Goal: Transaction & Acquisition: Purchase product/service

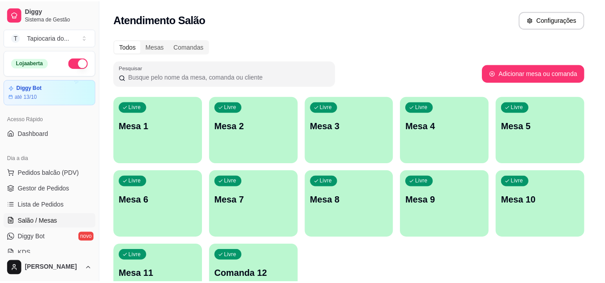
scroll to position [90, 0]
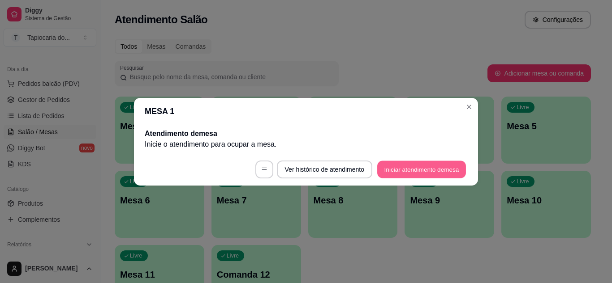
click at [455, 162] on button "Iniciar atendimento de mesa" at bounding box center [421, 169] width 89 height 17
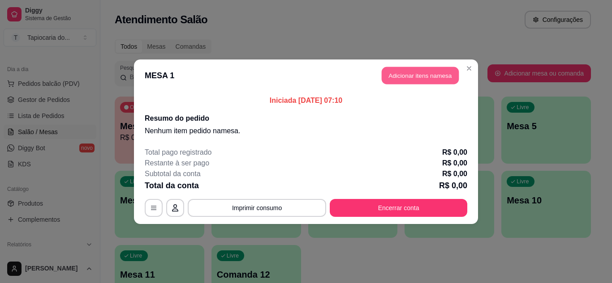
click at [397, 79] on button "Adicionar itens na mesa" at bounding box center [419, 75] width 77 height 17
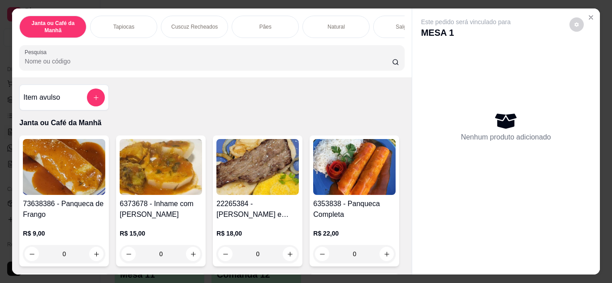
click at [93, 99] on icon "add-separate-item" at bounding box center [96, 97] width 7 height 7
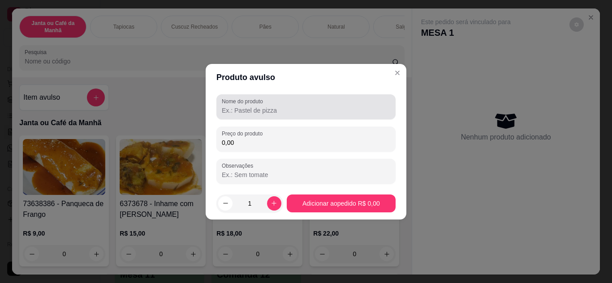
click at [306, 106] on input "Nome do produto" at bounding box center [306, 110] width 168 height 9
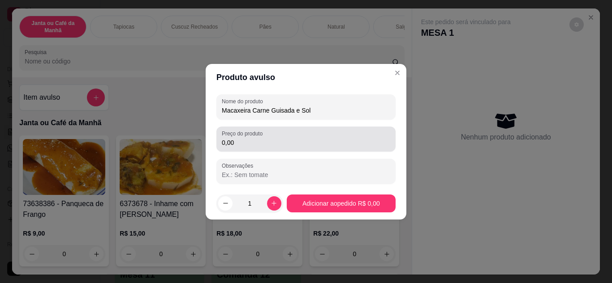
type input "Macaxeira Carne Guisada e Sol"
click at [293, 146] on input "0,00" at bounding box center [306, 142] width 168 height 9
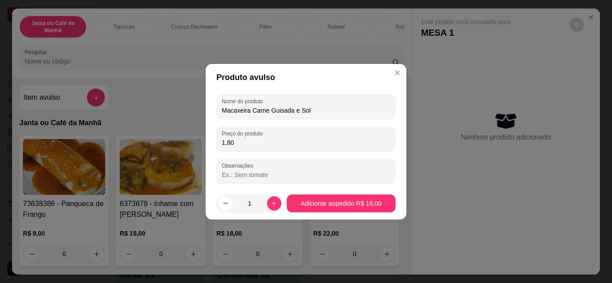
type input "18,00"
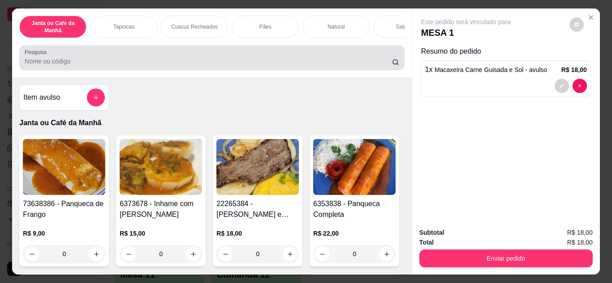
click at [136, 61] on input "Pesquisa" at bounding box center [208, 61] width 367 height 9
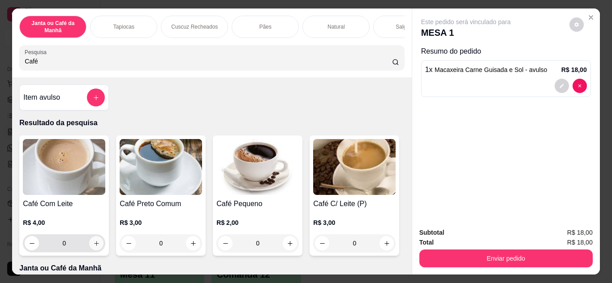
type input "Café"
click at [93, 247] on icon "increase-product-quantity" at bounding box center [96, 243] width 7 height 7
type input "1"
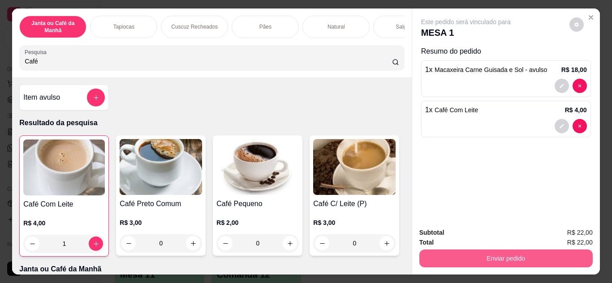
click at [511, 250] on button "Enviar pedido" at bounding box center [505, 259] width 173 height 18
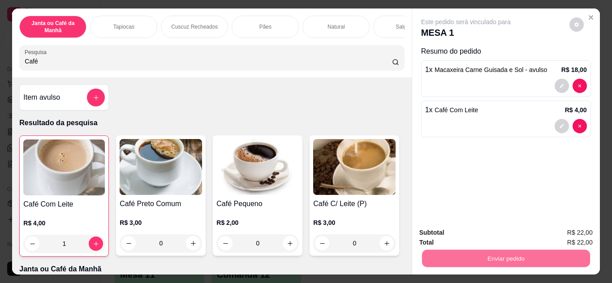
click at [568, 229] on button "Enviar pedido" at bounding box center [568, 233] width 51 height 17
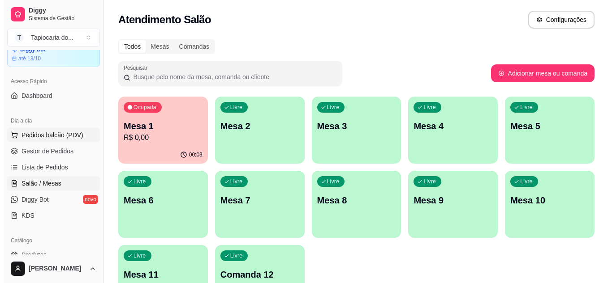
scroll to position [0, 0]
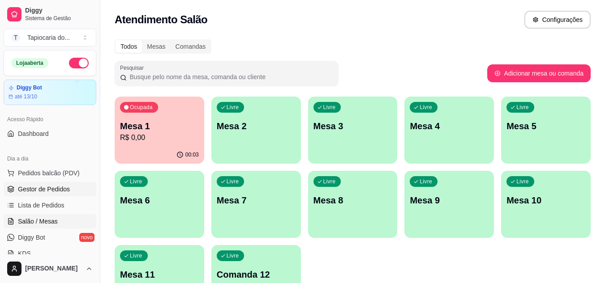
click at [64, 193] on span "Gestor de Pedidos" at bounding box center [44, 189] width 52 height 9
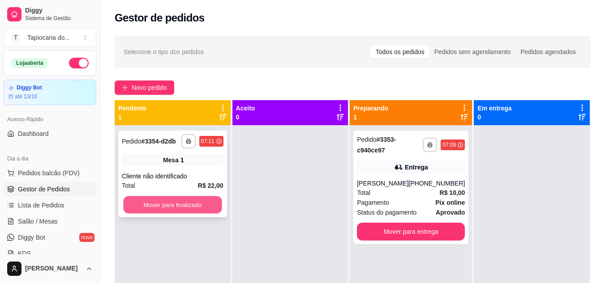
click at [160, 209] on button "Mover para finalizado" at bounding box center [172, 205] width 98 height 17
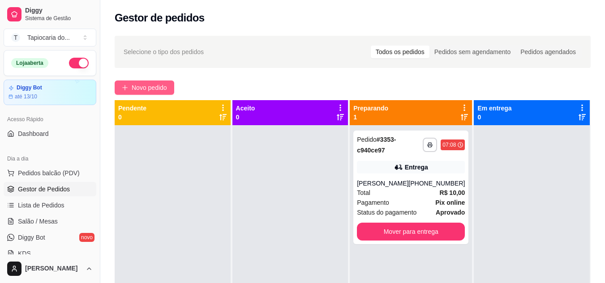
click at [143, 83] on span "Novo pedido" at bounding box center [149, 88] width 35 height 10
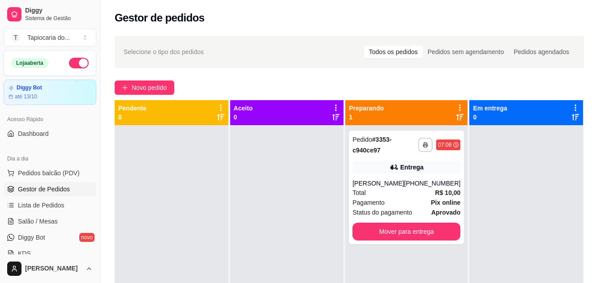
click at [75, 59] on div at bounding box center [209, 58] width 368 height 18
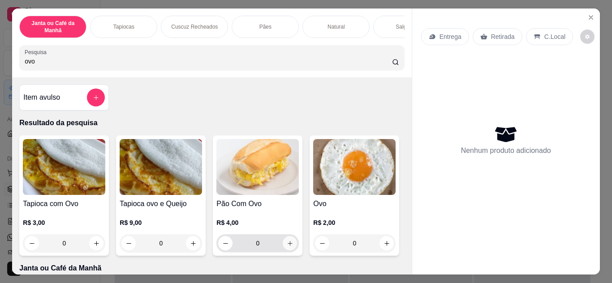
type input "ovo"
click at [287, 246] on icon "increase-product-quantity" at bounding box center [290, 243] width 7 height 7
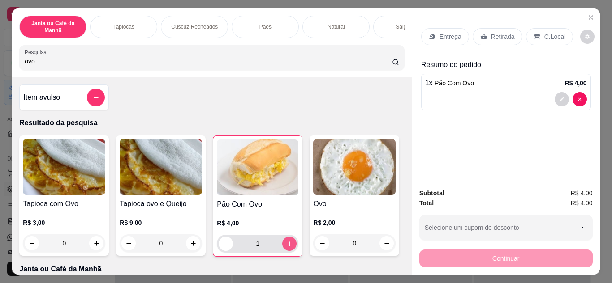
type input "1"
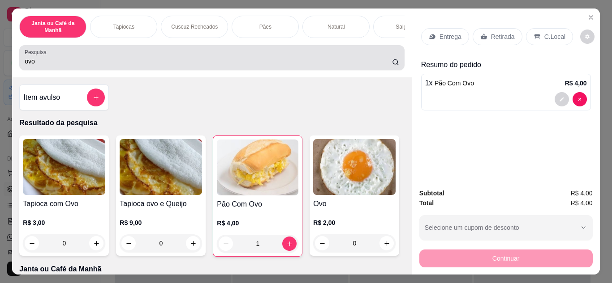
drag, startPoint x: 51, startPoint y: 52, endPoint x: 47, endPoint y: 79, distance: 26.7
click at [51, 56] on div "ovo" at bounding box center [212, 58] width 374 height 18
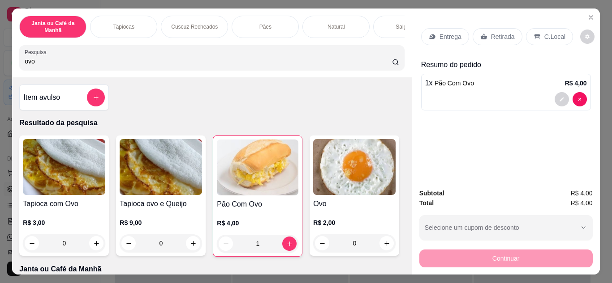
drag, startPoint x: 47, startPoint y: 68, endPoint x: 8, endPoint y: 59, distance: 40.4
click at [6, 67] on div "Janta ou Café da Manhã Tapiocas Cuscuz Recheados Pães Natural Salgados Tapiocas…" at bounding box center [306, 141] width 612 height 283
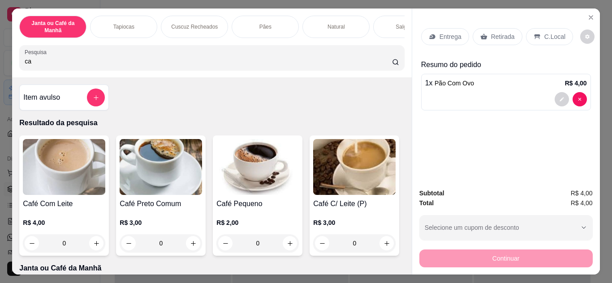
click at [84, 74] on div "Janta ou Café da Manhã Tapiocas Cuscuz Recheados Pães Natural Salgados Tapiocas…" at bounding box center [211, 43] width 399 height 69
click at [74, 68] on div "Pesquisa ca" at bounding box center [211, 57] width 385 height 25
click at [72, 65] on input "ca" at bounding box center [208, 61] width 367 height 9
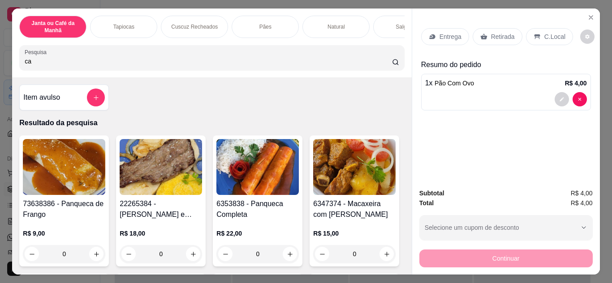
click at [70, 66] on input "ca" at bounding box center [208, 61] width 367 height 9
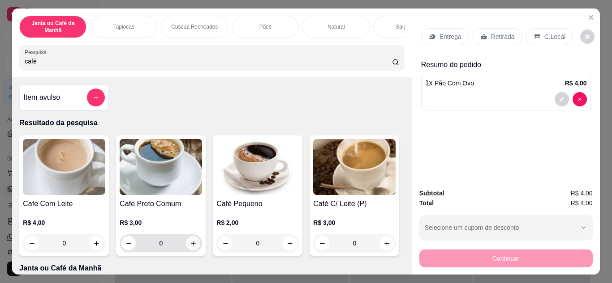
type input "café"
click at [193, 247] on icon "increase-product-quantity" at bounding box center [193, 243] width 7 height 7
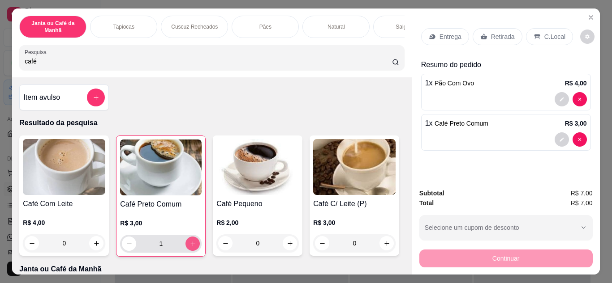
type input "1"
click at [548, 36] on p "C.Local" at bounding box center [554, 36] width 21 height 9
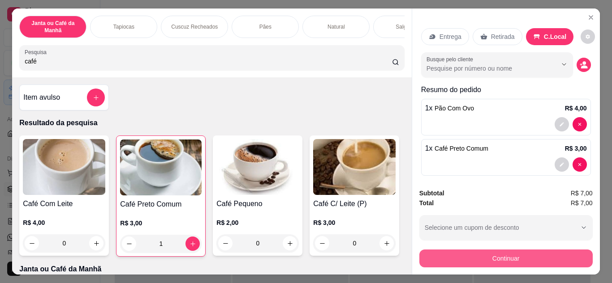
click at [536, 253] on button "Continuar" at bounding box center [505, 259] width 173 height 18
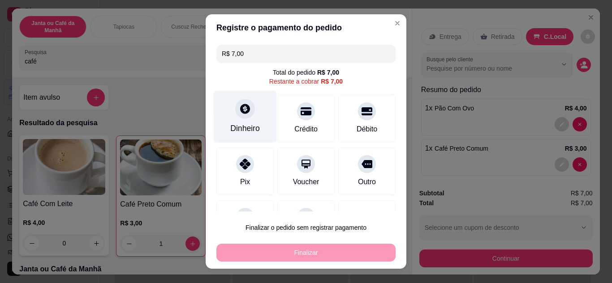
click at [242, 127] on div "Dinheiro" at bounding box center [245, 129] width 30 height 12
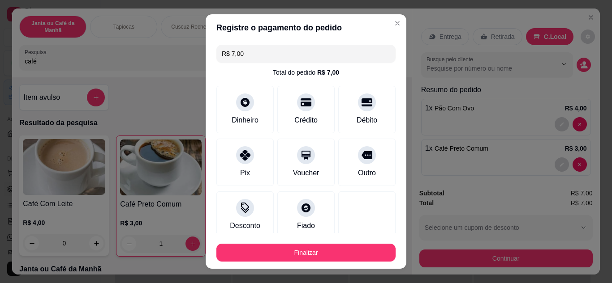
type input "R$ 0,00"
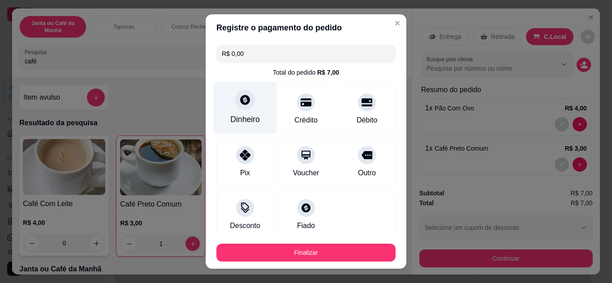
click at [245, 102] on icon at bounding box center [245, 100] width 12 height 12
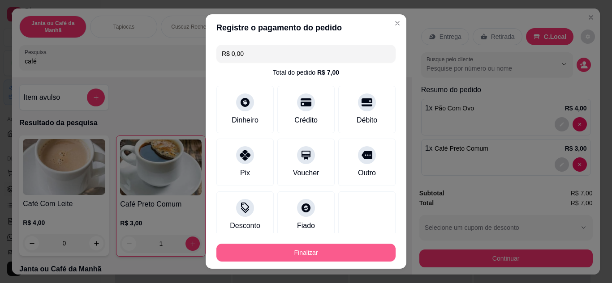
click at [337, 253] on button "Finalizar" at bounding box center [305, 253] width 179 height 18
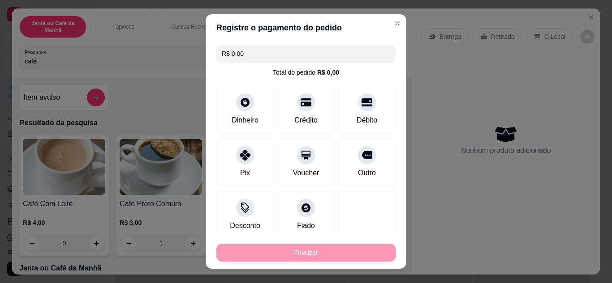
type input "0"
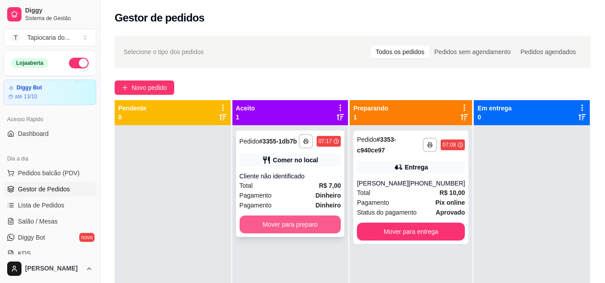
click at [317, 224] on button "Mover para preparo" at bounding box center [291, 225] width 102 height 18
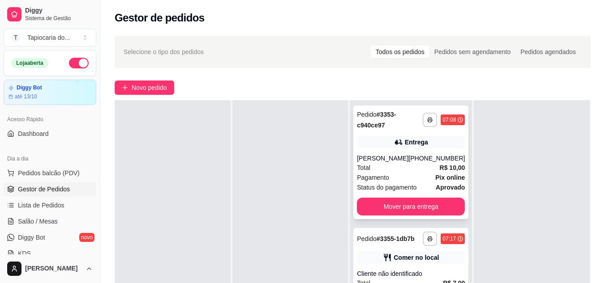
scroll to position [137, 0]
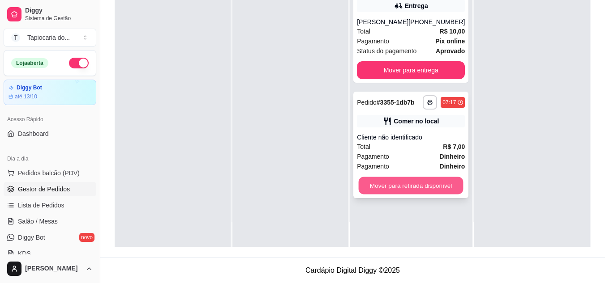
click at [445, 180] on button "Mover para retirada disponível" at bounding box center [411, 185] width 105 height 17
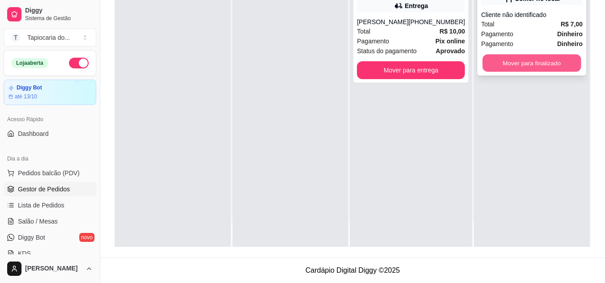
click at [548, 62] on button "Mover para finalizado" at bounding box center [532, 63] width 98 height 17
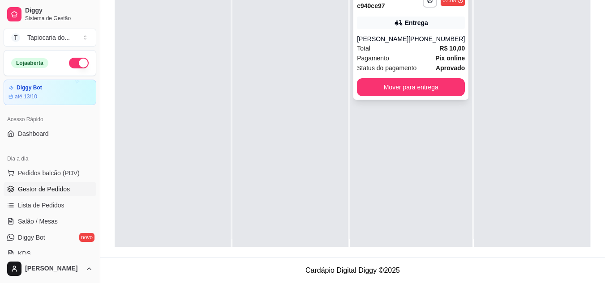
scroll to position [0, 0]
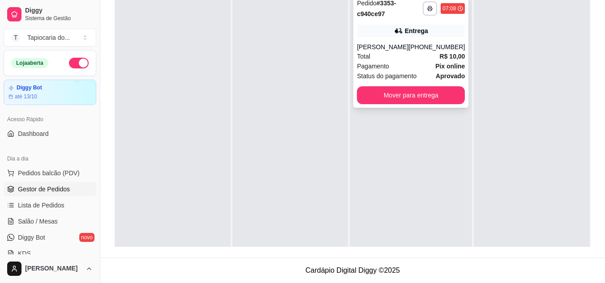
click at [302, 144] on div "**********" at bounding box center [353, 105] width 476 height 283
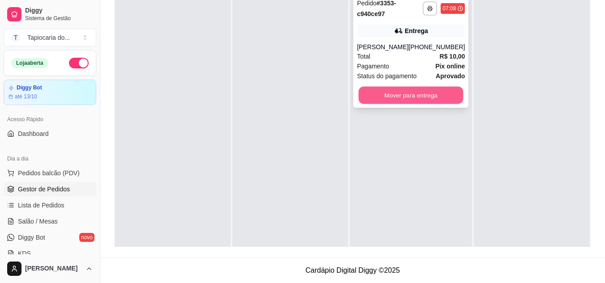
click at [414, 97] on button "Mover para entrega" at bounding box center [411, 95] width 105 height 17
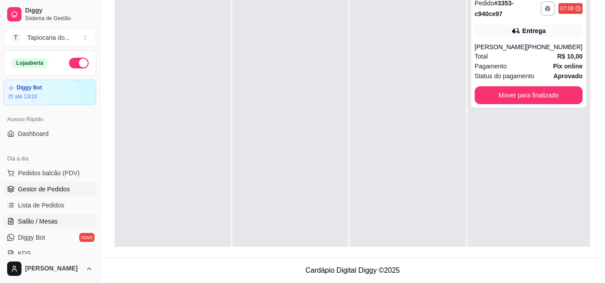
click at [33, 227] on link "Salão / Mesas" at bounding box center [50, 221] width 93 height 14
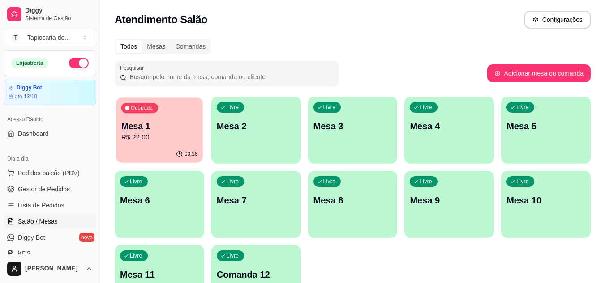
click at [152, 138] on p "R$ 22,00" at bounding box center [159, 138] width 77 height 10
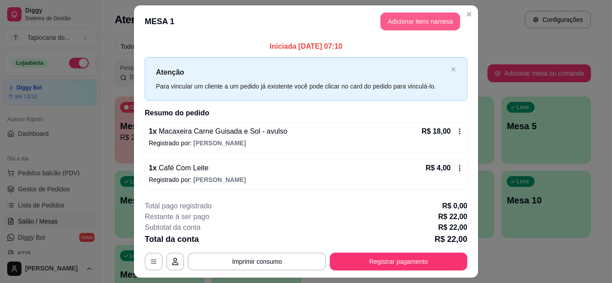
click at [412, 18] on button "Adicionar itens na mesa" at bounding box center [420, 22] width 80 height 18
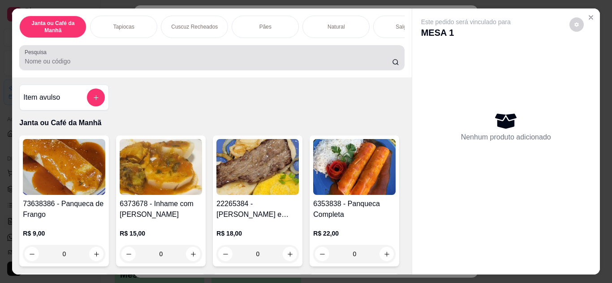
click at [110, 63] on input "Pesquisa" at bounding box center [208, 61] width 367 height 9
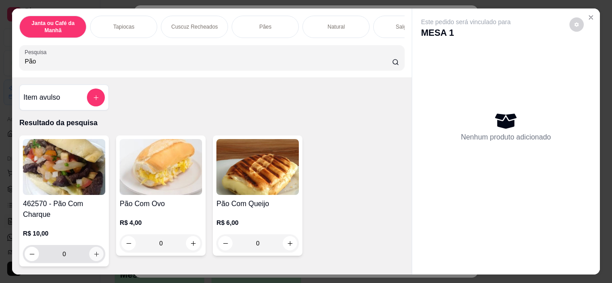
type input "Pão"
click at [93, 258] on icon "increase-product-quantity" at bounding box center [96, 254] width 7 height 7
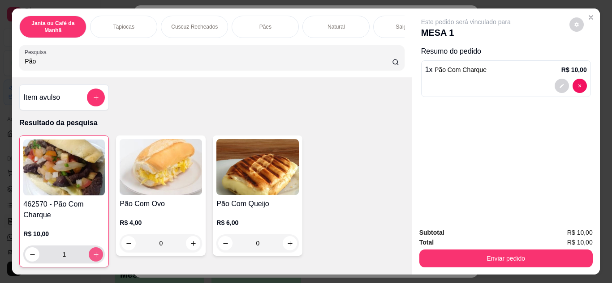
type input "1"
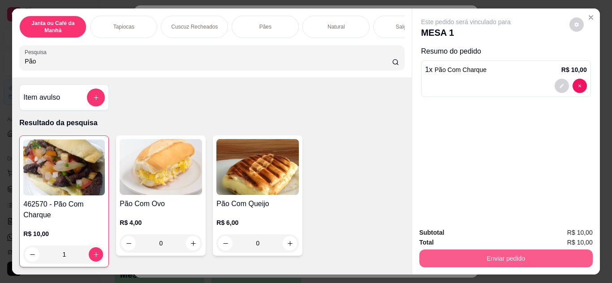
click at [509, 260] on button "Enviar pedido" at bounding box center [505, 259] width 173 height 18
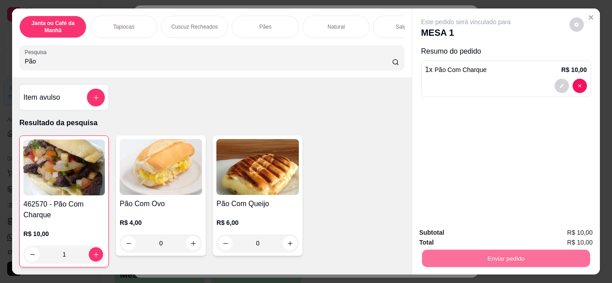
click at [558, 232] on button "Enviar pedido" at bounding box center [568, 233] width 49 height 17
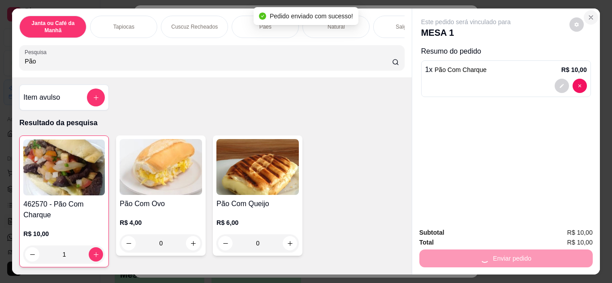
click at [589, 16] on icon "Close" at bounding box center [591, 18] width 4 height 4
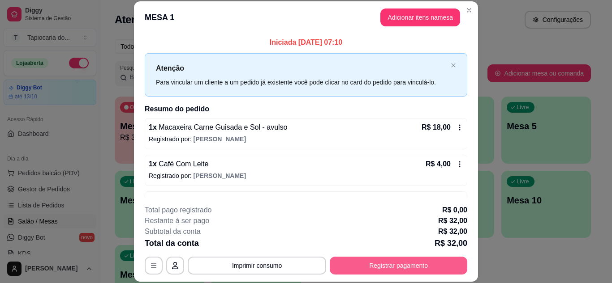
click at [383, 261] on button "Registrar pagamento" at bounding box center [397, 266] width 137 height 18
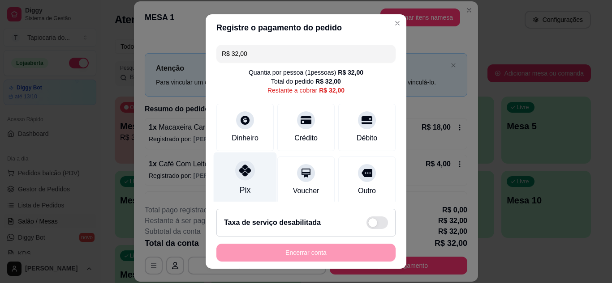
click at [239, 167] on icon at bounding box center [245, 171] width 12 height 12
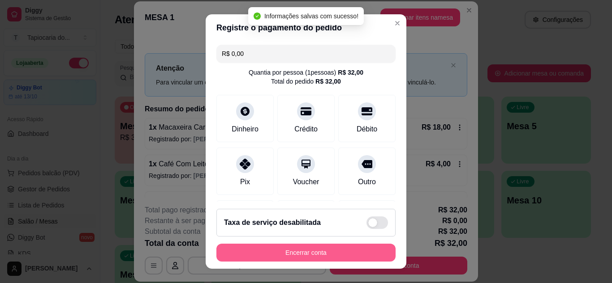
type input "R$ 0,00"
click at [355, 249] on button "Encerrar conta" at bounding box center [305, 253] width 179 height 18
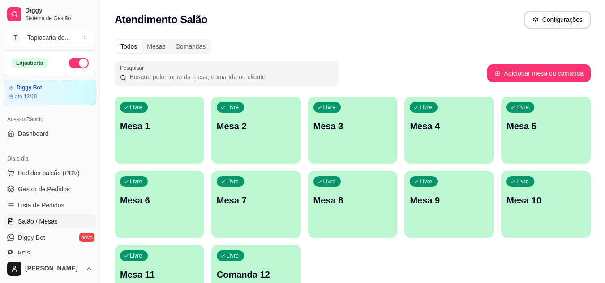
click at [418, 46] on div "Todos Mesas Comandas" at bounding box center [353, 46] width 476 height 14
click at [47, 188] on span "Gestor de Pedidos" at bounding box center [44, 189] width 52 height 9
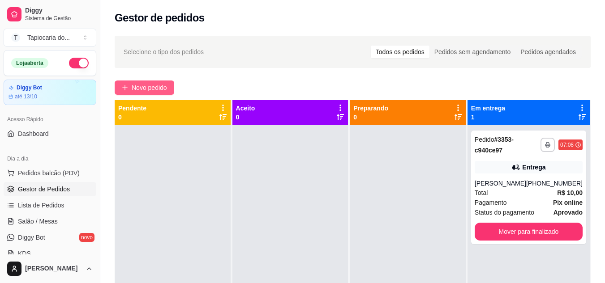
click at [159, 83] on span "Novo pedido" at bounding box center [149, 88] width 35 height 10
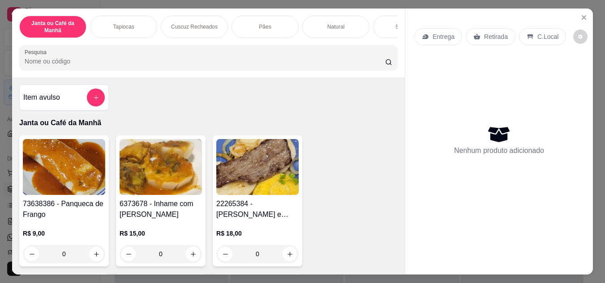
click at [93, 99] on icon "add-separate-item" at bounding box center [96, 97] width 7 height 7
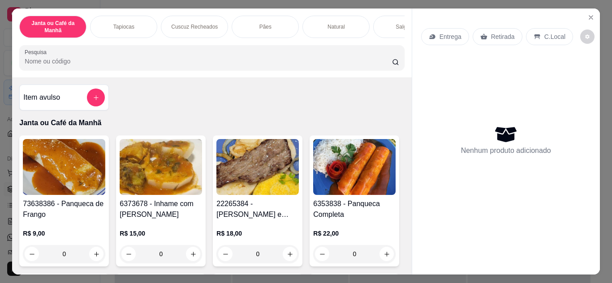
click at [269, 107] on div "Item avulso Janta ou Café da Manhã 73638386 - Panqueca de Frango R$ 9,00 0 6373…" at bounding box center [211, 175] width 399 height 197
click at [93, 101] on icon "add-separate-item" at bounding box center [96, 97] width 7 height 7
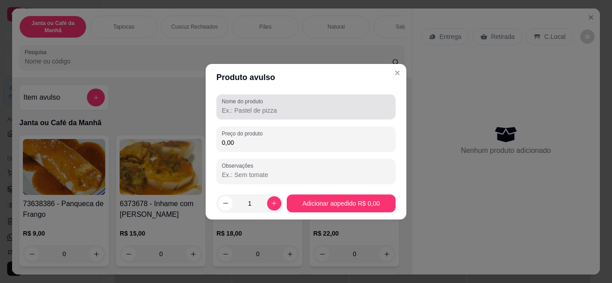
click at [308, 112] on input "Nome do produto" at bounding box center [306, 110] width 168 height 9
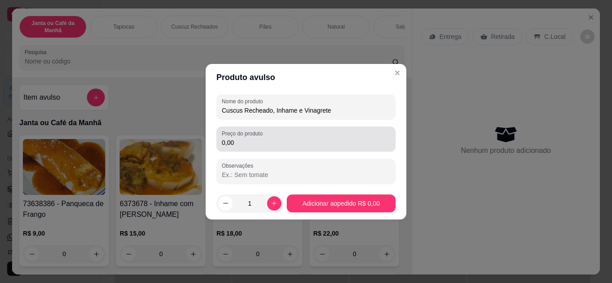
type input "Cuscus Recheado, Inhame e Vinagrete"
click at [266, 142] on input "0,00" at bounding box center [306, 142] width 168 height 9
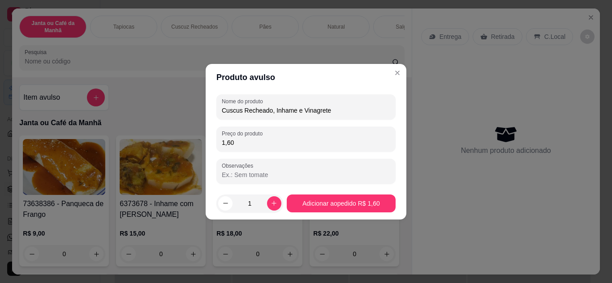
type input "16,00"
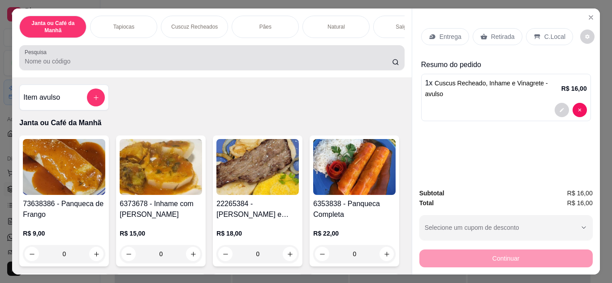
click at [147, 60] on div at bounding box center [212, 58] width 374 height 18
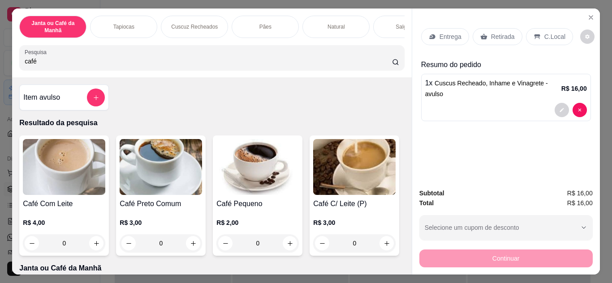
type input "café"
click at [79, 57] on div "café" at bounding box center [212, 58] width 374 height 18
click at [81, 64] on input "café" at bounding box center [208, 61] width 367 height 9
click at [93, 247] on icon "increase-product-quantity" at bounding box center [96, 243] width 7 height 7
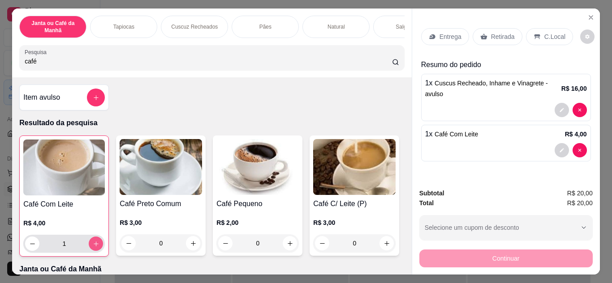
type input "1"
click at [451, 32] on p "Entrega" at bounding box center [450, 36] width 22 height 9
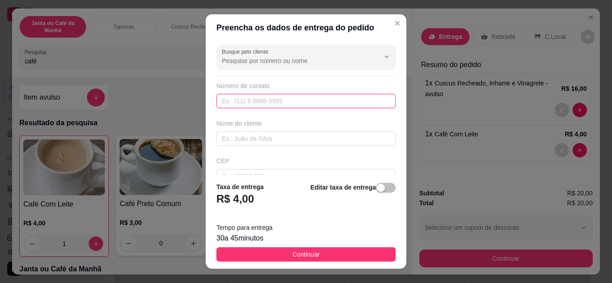
click at [265, 99] on input "text" at bounding box center [305, 101] width 179 height 14
type input "[PHONE_NUMBER]"
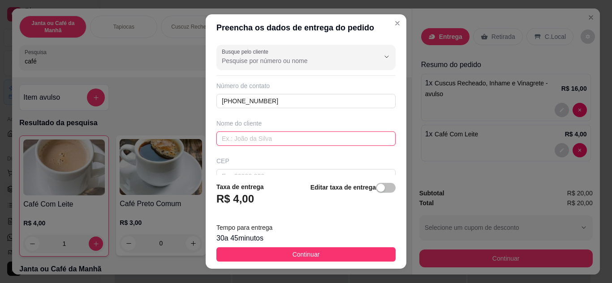
click at [261, 141] on input "text" at bounding box center [305, 139] width 179 height 14
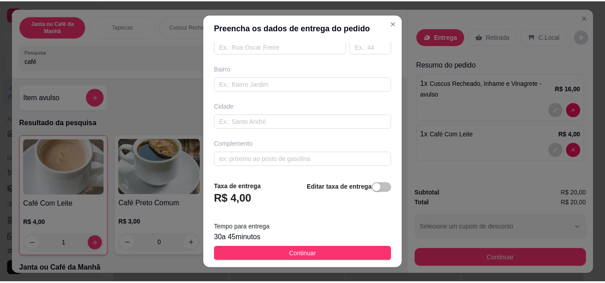
scroll to position [14, 0]
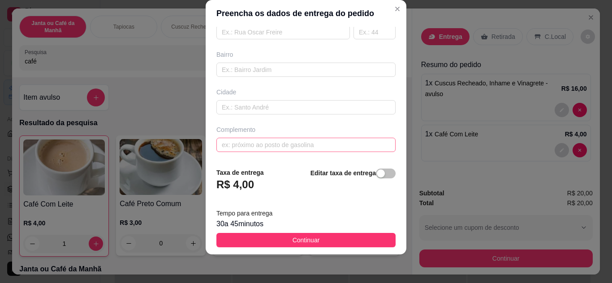
type input "Wilmara"
click at [284, 149] on input "text" at bounding box center [305, 145] width 179 height 14
type input "Brasil Gas"
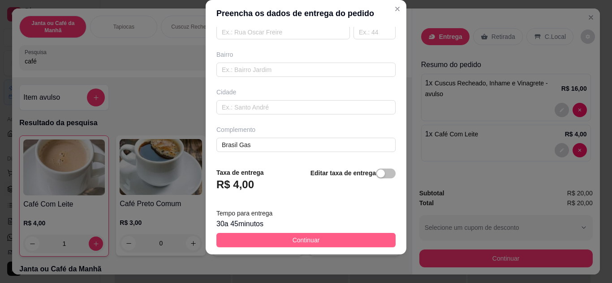
click at [303, 237] on span "Continuar" at bounding box center [305, 240] width 27 height 10
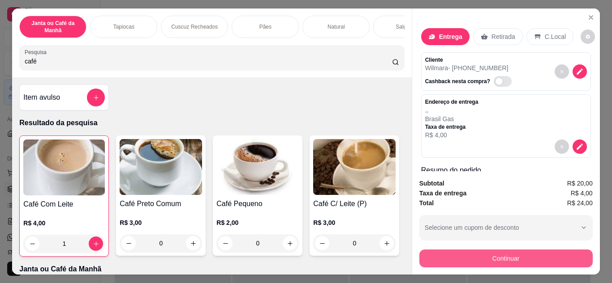
click at [547, 258] on button "Continuar" at bounding box center [505, 259] width 173 height 18
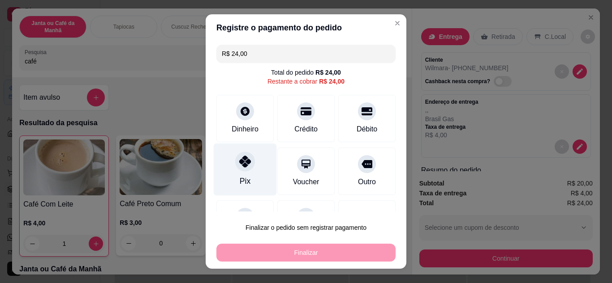
click at [240, 160] on icon at bounding box center [245, 162] width 12 height 12
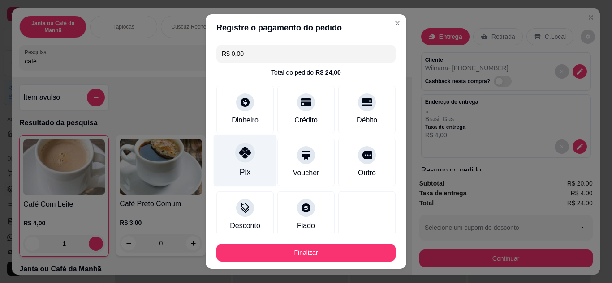
type input "R$ 0,00"
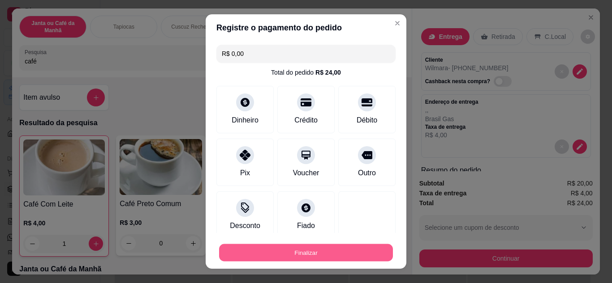
click at [333, 246] on button "Finalizar" at bounding box center [306, 252] width 174 height 17
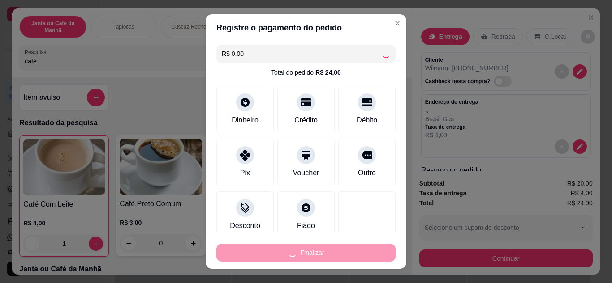
type input "0"
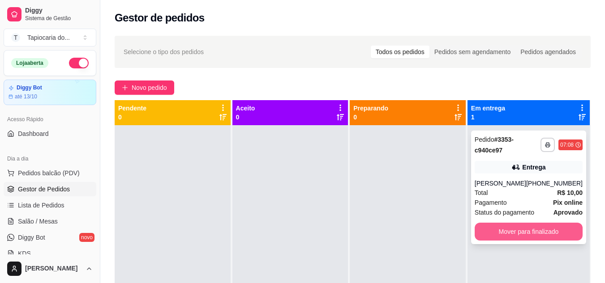
click at [513, 234] on button "Mover para finalizado" at bounding box center [529, 232] width 108 height 18
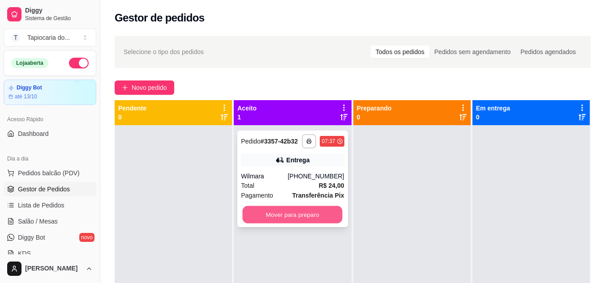
click at [306, 214] on button "Mover para preparo" at bounding box center [293, 214] width 100 height 17
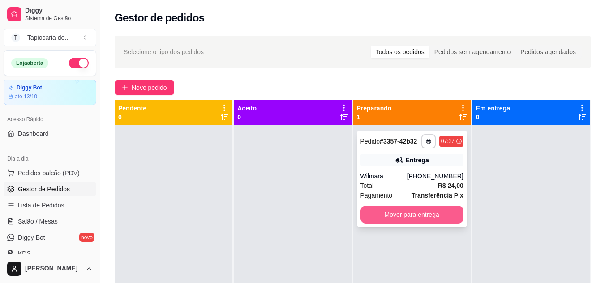
click at [404, 218] on button "Mover para entrega" at bounding box center [411, 215] width 103 height 18
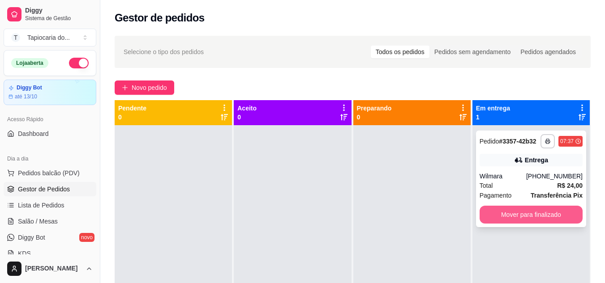
click at [546, 218] on button "Mover para finalizado" at bounding box center [530, 215] width 103 height 18
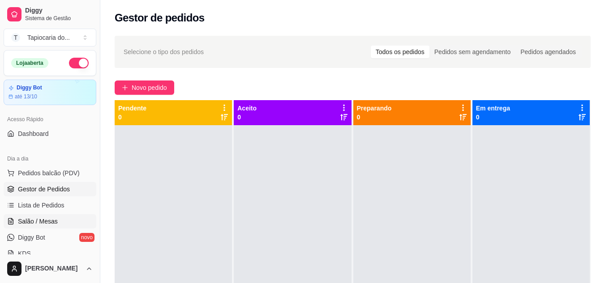
click at [42, 219] on span "Salão / Mesas" at bounding box center [38, 221] width 40 height 9
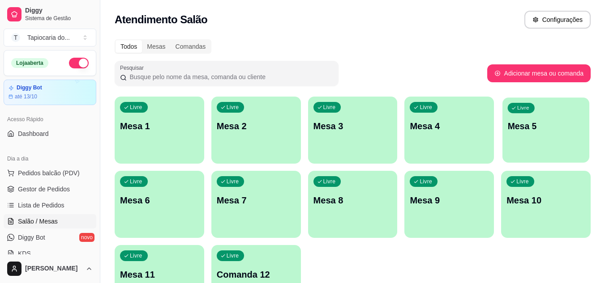
click at [557, 132] on p "Mesa 5" at bounding box center [546, 126] width 77 height 12
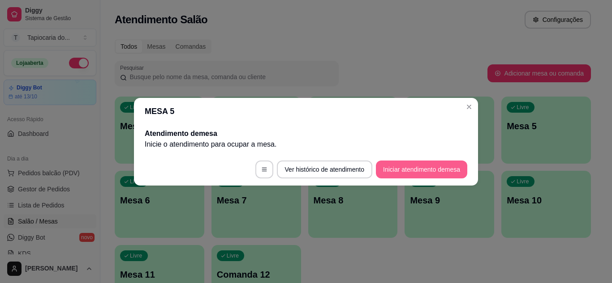
click at [446, 170] on button "Iniciar atendimento de mesa" at bounding box center [421, 170] width 91 height 18
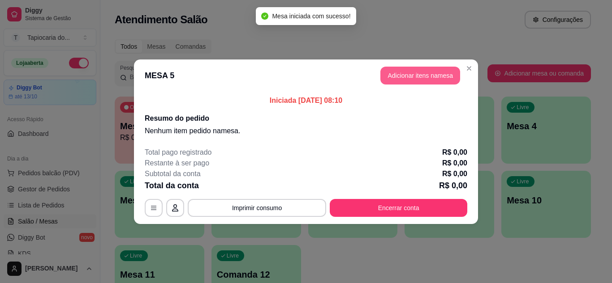
click at [440, 81] on button "Adicionar itens na mesa" at bounding box center [420, 76] width 80 height 18
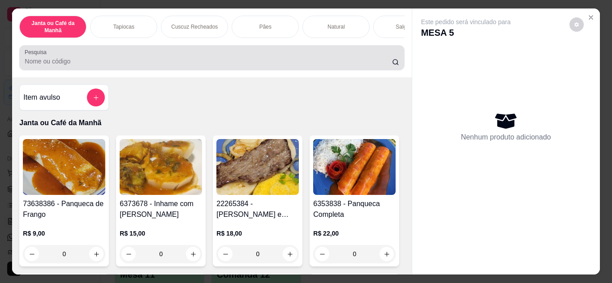
click at [190, 65] on input "Pesquisa" at bounding box center [208, 61] width 367 height 9
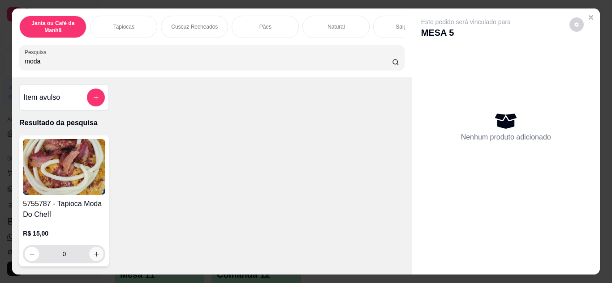
type input "moda"
click at [96, 258] on icon "increase-product-quantity" at bounding box center [96, 254] width 7 height 7
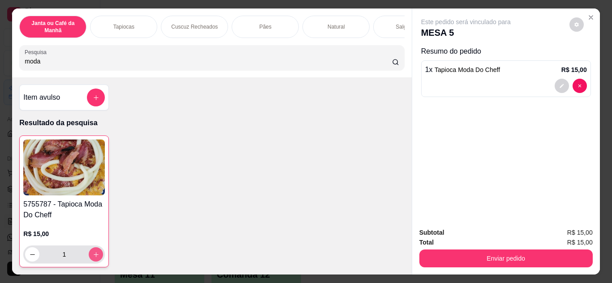
type input "1"
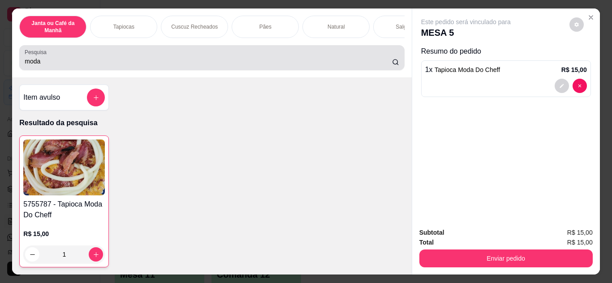
click at [75, 64] on input "moda" at bounding box center [208, 61] width 367 height 9
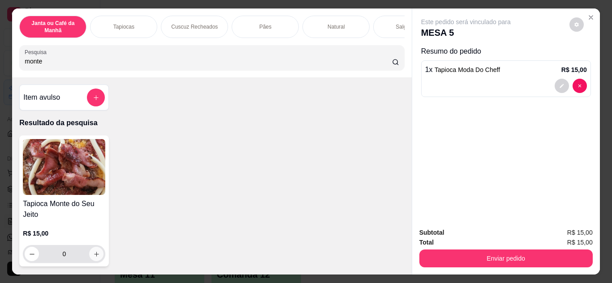
type input "monte"
click at [93, 256] on icon "increase-product-quantity" at bounding box center [96, 254] width 7 height 7
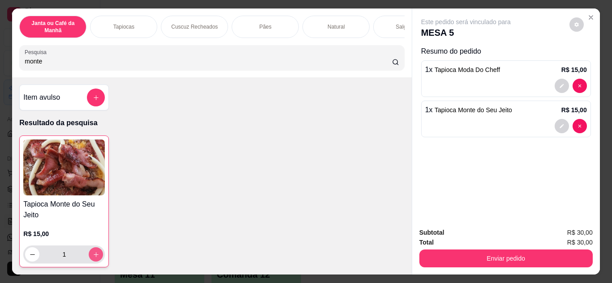
type input "1"
drag, startPoint x: 218, startPoint y: 63, endPoint x: 108, endPoint y: 65, distance: 109.3
click at [109, 64] on input "monte" at bounding box center [208, 61] width 367 height 9
drag, startPoint x: 107, startPoint y: 65, endPoint x: 0, endPoint y: 75, distance: 107.0
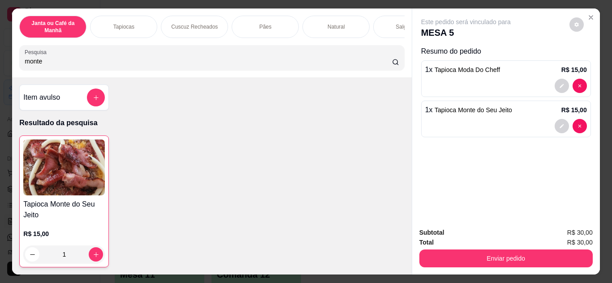
click at [0, 75] on div "Janta ou Café da Manhã Tapiocas Cuscuz Recheados Pães Natural Salgados Tapiocas…" at bounding box center [306, 141] width 612 height 283
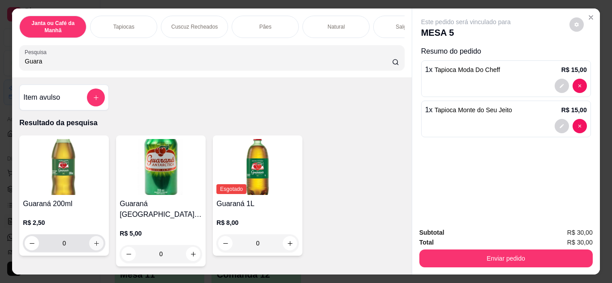
type input "Guara"
click at [93, 247] on icon "increase-product-quantity" at bounding box center [96, 243] width 7 height 7
type input "1"
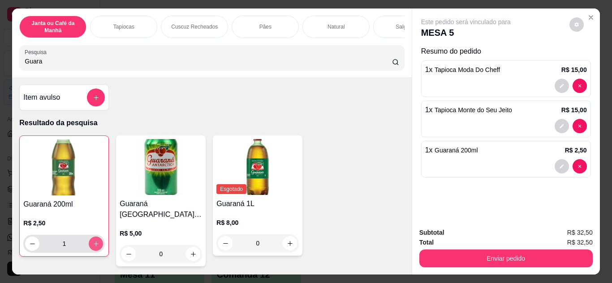
click at [93, 248] on icon "increase-product-quantity" at bounding box center [96, 244] width 7 height 7
click at [526, 253] on button "Enviar pedido" at bounding box center [505, 259] width 173 height 18
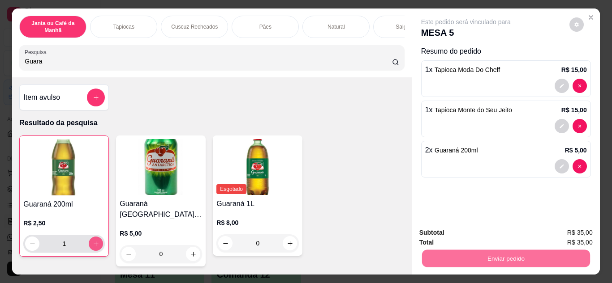
type input "2"
click at [579, 231] on button "Enviar pedido" at bounding box center [568, 233] width 51 height 17
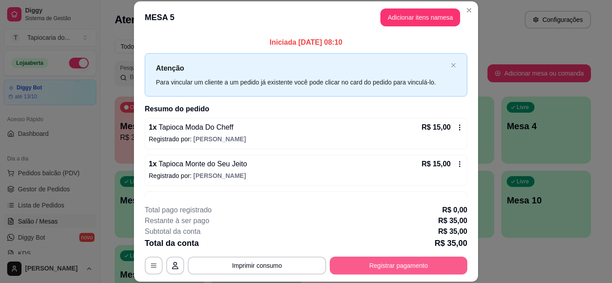
click at [416, 265] on button "Registrar pagamento" at bounding box center [397, 266] width 137 height 18
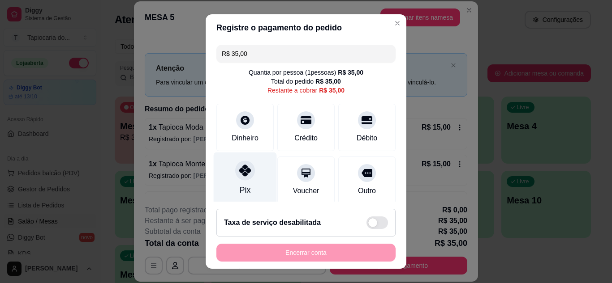
click at [246, 176] on div at bounding box center [245, 171] width 20 height 20
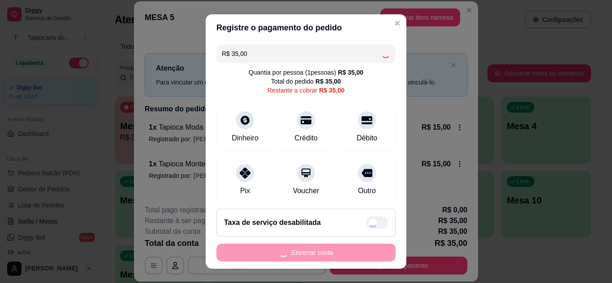
click at [325, 251] on div "Encerrar conta" at bounding box center [305, 253] width 179 height 18
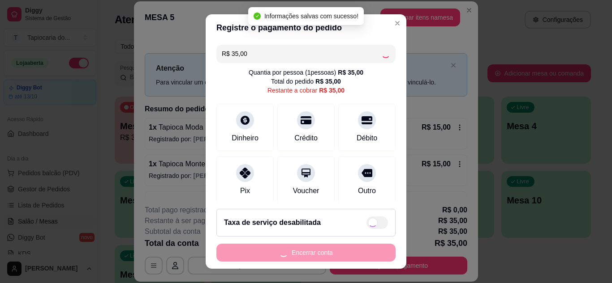
type input "R$ 0,00"
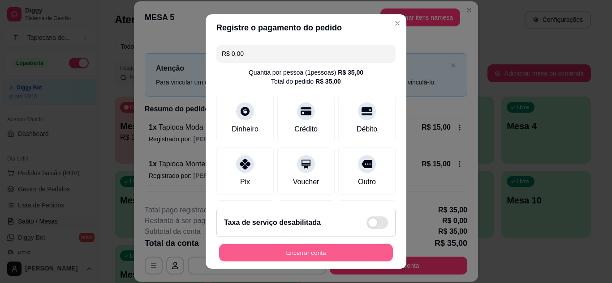
click at [312, 251] on button "Encerrar conta" at bounding box center [306, 252] width 174 height 17
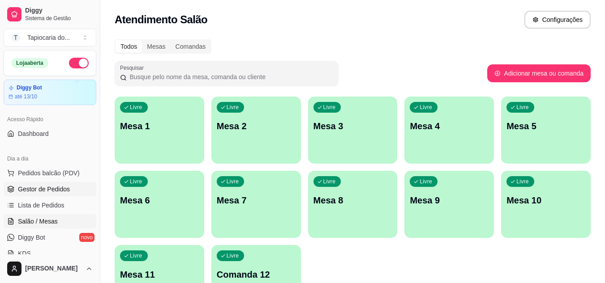
click at [46, 189] on span "Gestor de Pedidos" at bounding box center [44, 189] width 52 height 9
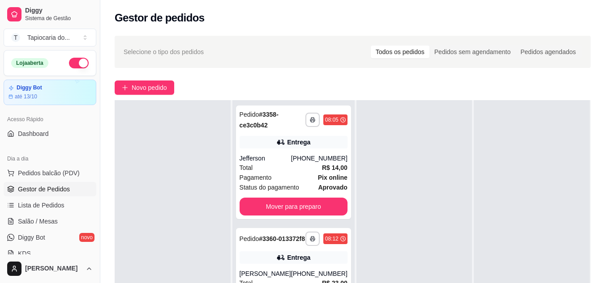
scroll to position [137, 0]
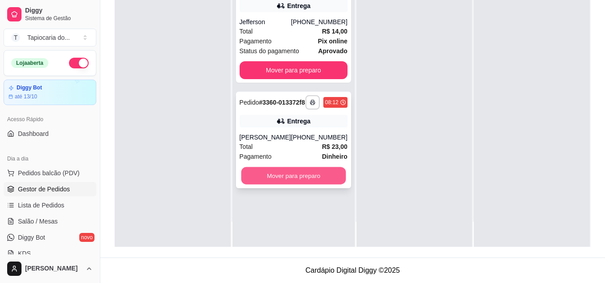
click at [308, 184] on button "Mover para preparo" at bounding box center [293, 175] width 105 height 17
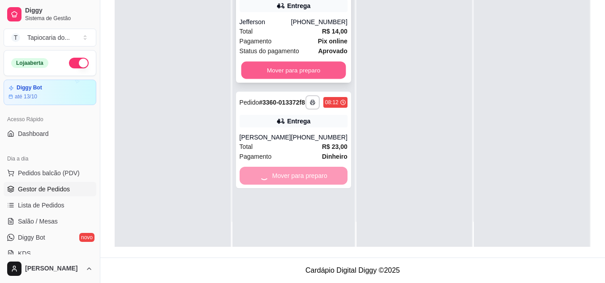
click at [310, 70] on button "Mover para preparo" at bounding box center [293, 70] width 105 height 17
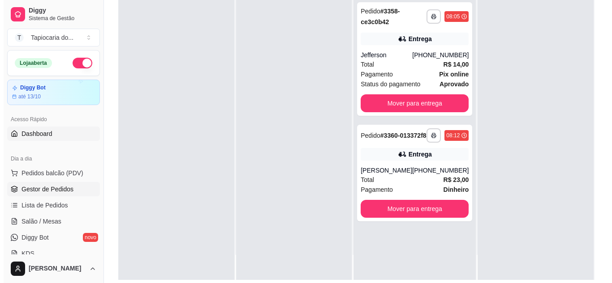
scroll to position [0, 0]
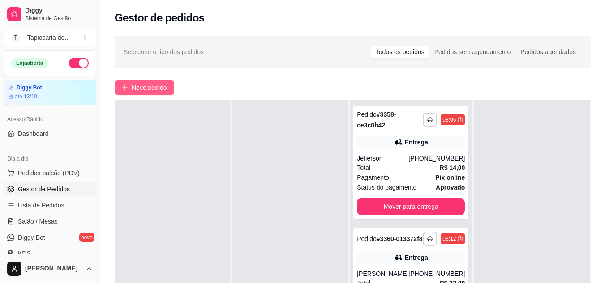
click at [156, 87] on span "Novo pedido" at bounding box center [149, 88] width 35 height 10
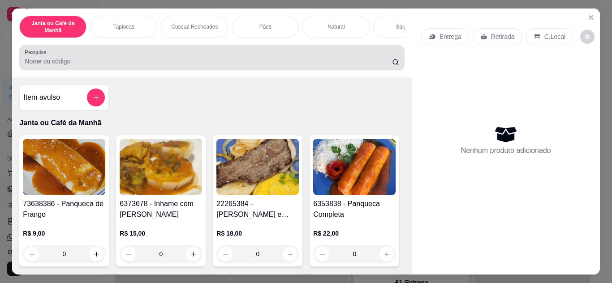
click at [269, 66] on input "Pesquisa" at bounding box center [208, 61] width 367 height 9
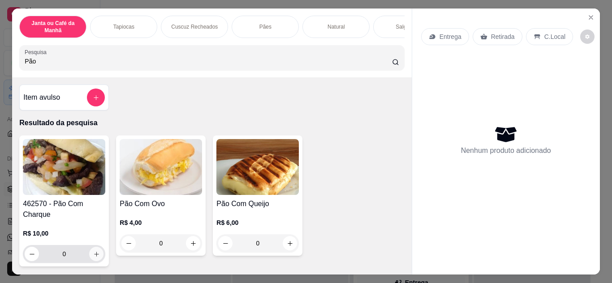
type input "Pão"
click at [94, 257] on icon "increase-product-quantity" at bounding box center [96, 254] width 5 height 5
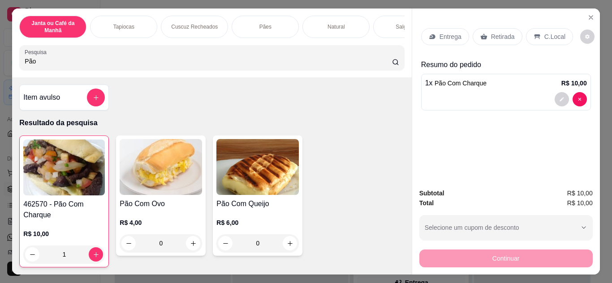
type input "1"
drag, startPoint x: 127, startPoint y: 64, endPoint x: 0, endPoint y: 72, distance: 126.9
click at [0, 72] on div "Janta ou Café da Manhã Tapiocas Cuscuz Recheados Pães Natural Salgados Tapiocas…" at bounding box center [306, 141] width 612 height 283
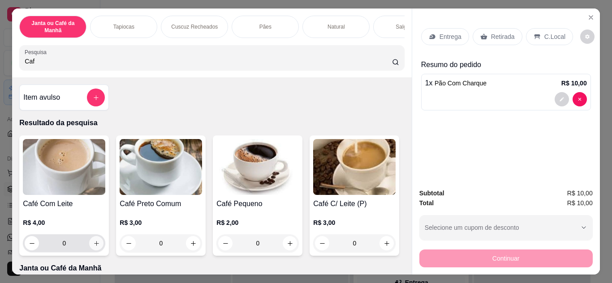
type input "Caf"
click at [94, 246] on icon "increase-product-quantity" at bounding box center [96, 243] width 5 height 5
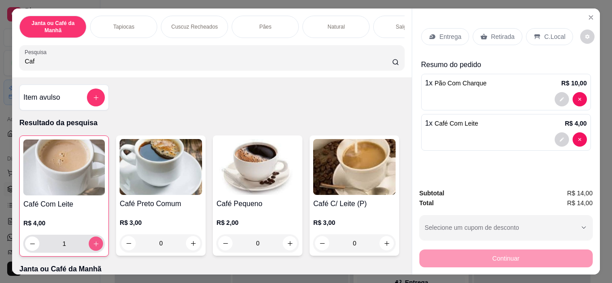
type input "1"
click at [439, 32] on p "Entrega" at bounding box center [450, 36] width 22 height 9
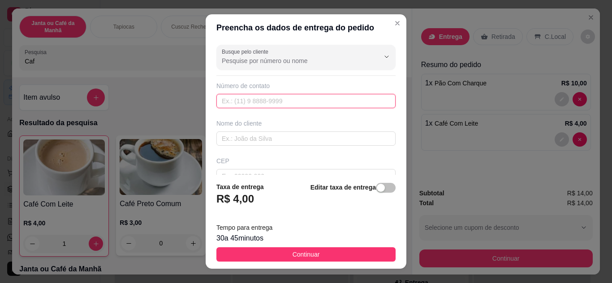
click at [246, 101] on input "text" at bounding box center [305, 101] width 179 height 14
click at [252, 100] on input "text" at bounding box center [305, 101] width 179 height 14
type input "[PHONE_NUMBER]"
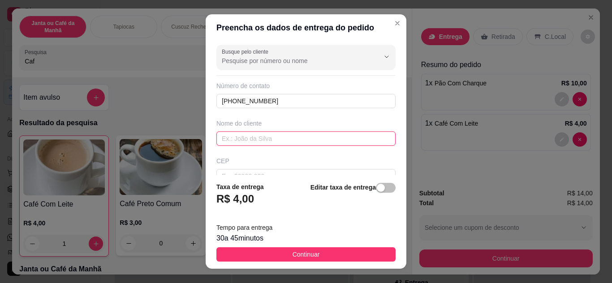
click at [265, 135] on input "text" at bounding box center [305, 139] width 179 height 14
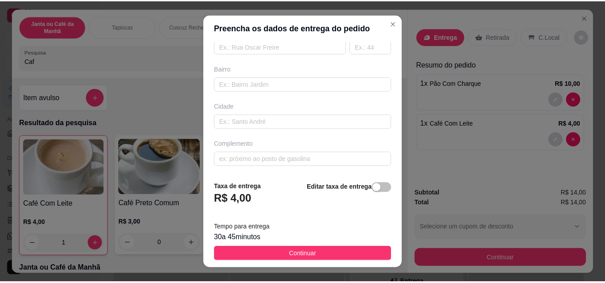
scroll to position [14, 0]
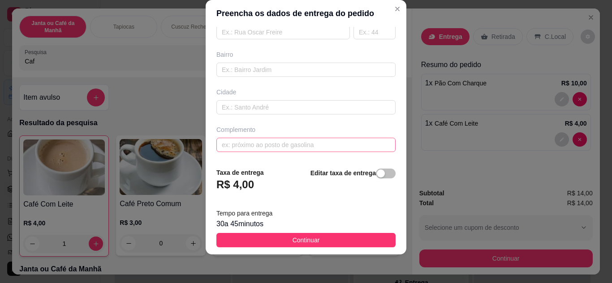
type input "Diney"
drag, startPoint x: 258, startPoint y: 145, endPoint x: 254, endPoint y: 142, distance: 5.1
click at [258, 145] on input "text" at bounding box center [305, 145] width 179 height 14
type input "Coveniência de [PERSON_NAME]"
click at [321, 240] on button "Continuar" at bounding box center [305, 240] width 179 height 14
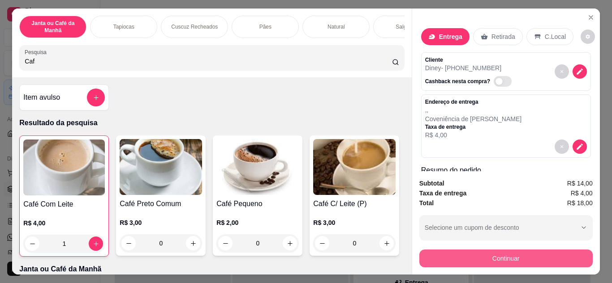
click at [544, 250] on button "Continuar" at bounding box center [505, 259] width 173 height 18
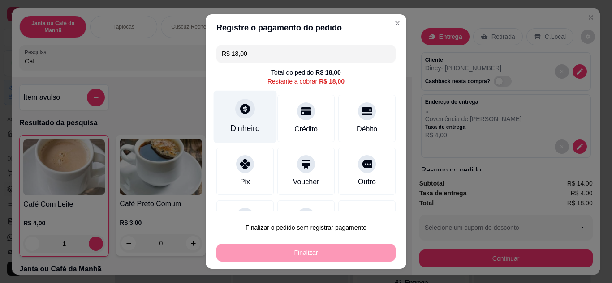
click at [230, 126] on div "Dinheiro" at bounding box center [245, 129] width 30 height 12
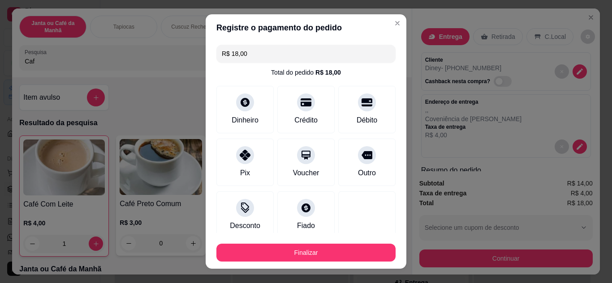
type input "R$ 0,00"
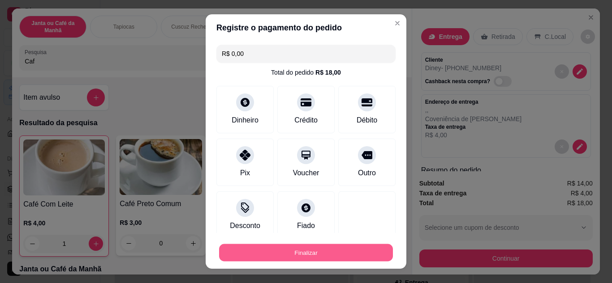
click at [323, 249] on button "Finalizar" at bounding box center [306, 252] width 174 height 17
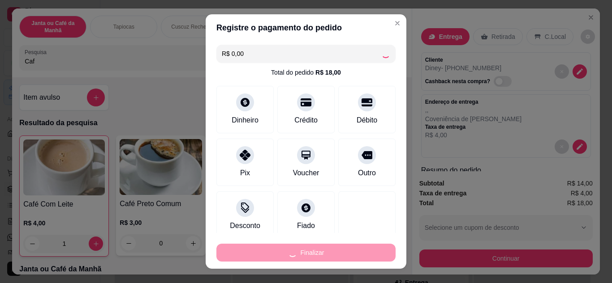
type input "0"
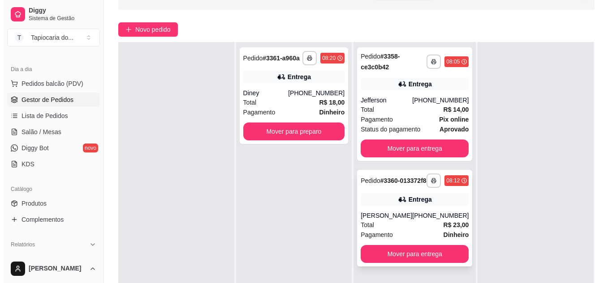
scroll to position [137, 0]
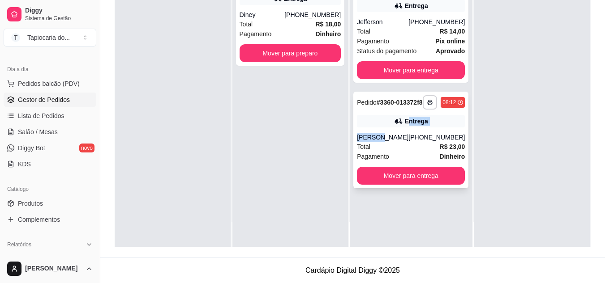
click at [404, 134] on div "**********" at bounding box center [410, 140] width 115 height 97
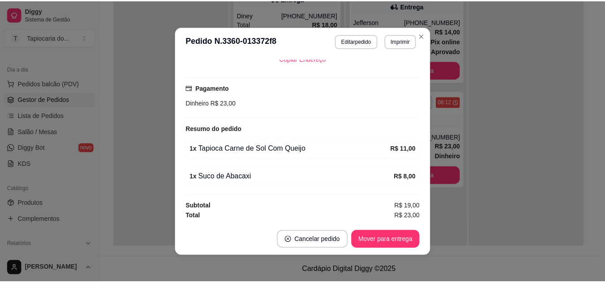
scroll to position [225, 0]
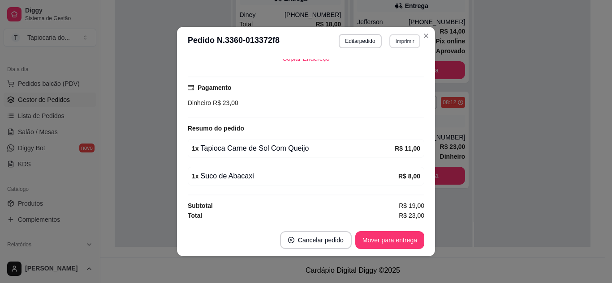
click at [409, 44] on button "Imprimir" at bounding box center [404, 41] width 31 height 14
click at [395, 70] on button "Impressora" at bounding box center [385, 72] width 63 height 14
click at [396, 238] on button "Mover para entrega" at bounding box center [389, 240] width 69 height 18
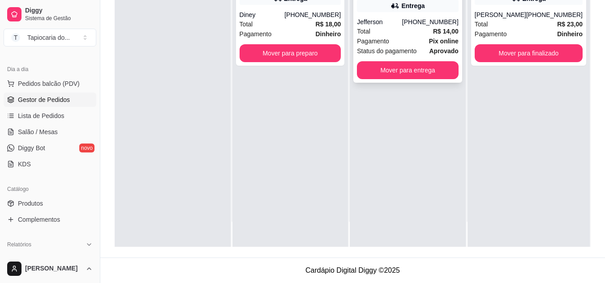
click at [423, 37] on div "Pagamento Pix online" at bounding box center [408, 41] width 102 height 10
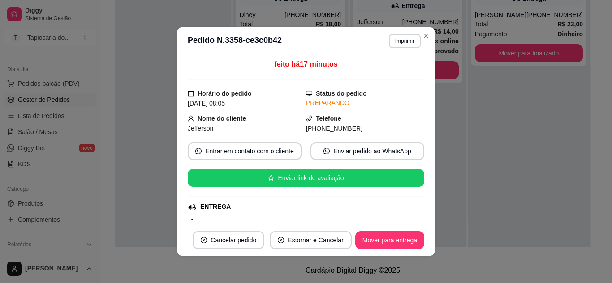
drag, startPoint x: 321, startPoint y: 54, endPoint x: 407, endPoint y: 38, distance: 87.1
click at [394, 42] on header "**********" at bounding box center [306, 41] width 258 height 29
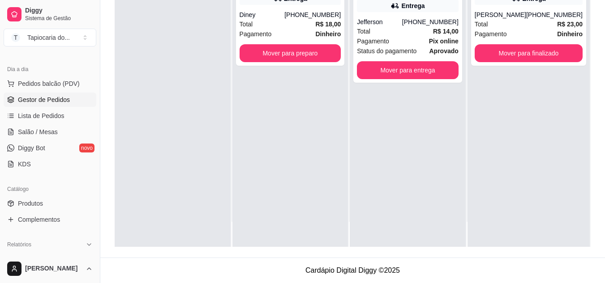
click at [345, 53] on div "**********" at bounding box center [290, 105] width 116 height 283
click at [323, 59] on button "Mover para preparo" at bounding box center [291, 53] width 102 height 18
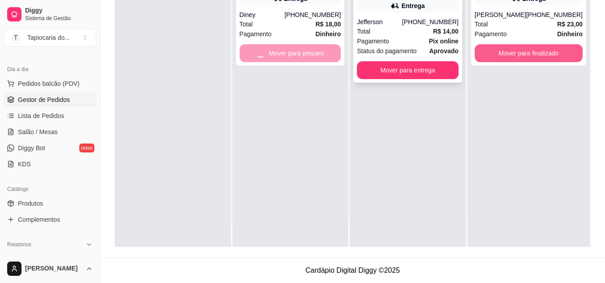
click at [504, 62] on button "Mover para finalizado" at bounding box center [529, 53] width 108 height 18
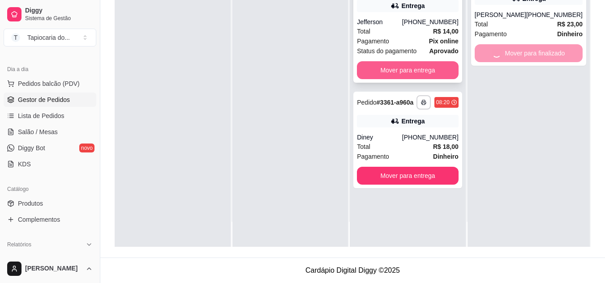
click at [424, 73] on button "Mover para entrega" at bounding box center [408, 70] width 102 height 18
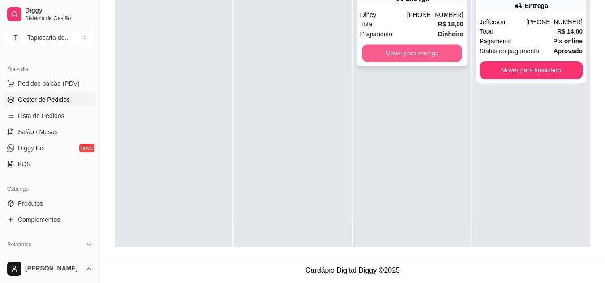
click at [432, 55] on button "Mover para entrega" at bounding box center [412, 53] width 100 height 17
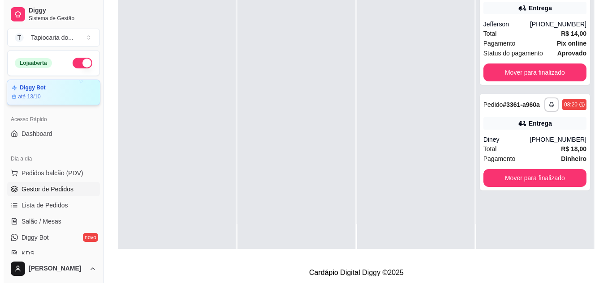
scroll to position [0, 0]
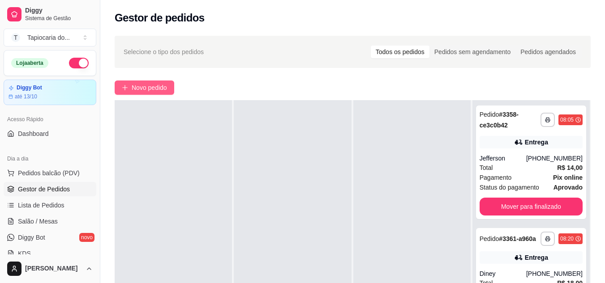
click at [160, 86] on span "Novo pedido" at bounding box center [149, 88] width 35 height 10
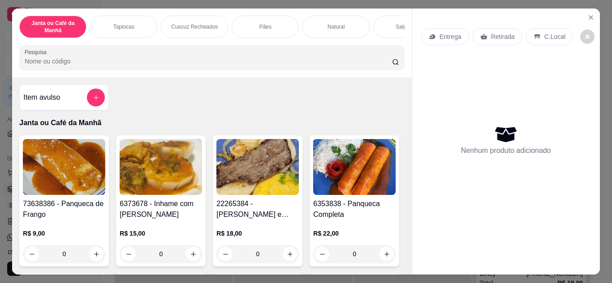
click at [75, 60] on input "Pesquisa" at bounding box center [208, 61] width 367 height 9
click at [91, 46] on div "Janta ou Café da Manhã Tapiocas Cuscuz Recheados Pães Natural Salgados Tapiocas…" at bounding box center [211, 43] width 399 height 69
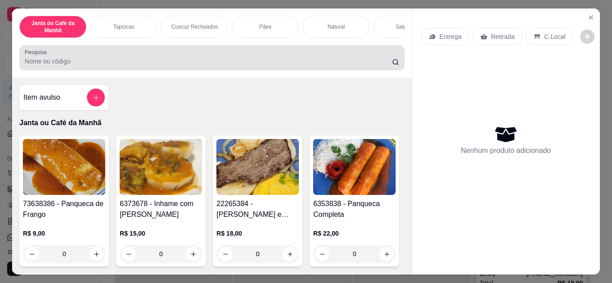
click at [72, 67] on div at bounding box center [212, 58] width 374 height 18
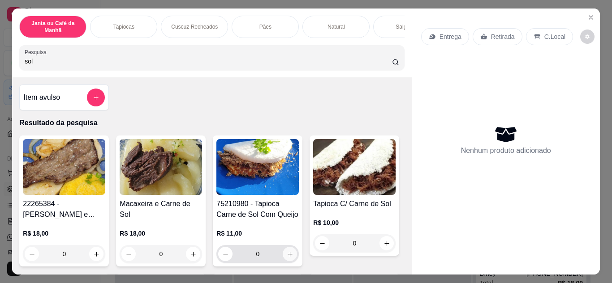
type input "sol"
click at [288, 257] on icon "increase-product-quantity" at bounding box center [290, 254] width 7 height 7
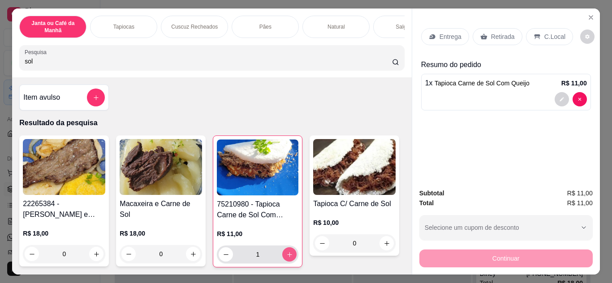
type input "1"
click at [441, 37] on p "Entrega" at bounding box center [450, 36] width 22 height 9
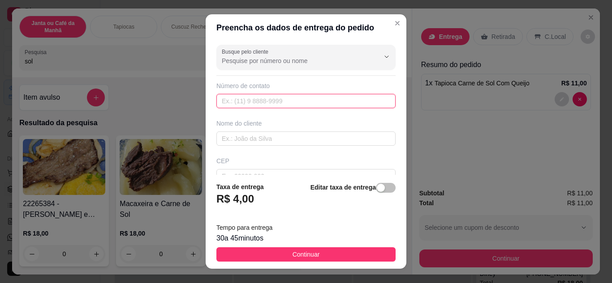
click at [246, 96] on input "text" at bounding box center [305, 101] width 179 height 14
type input "[PHONE_NUMBER]"
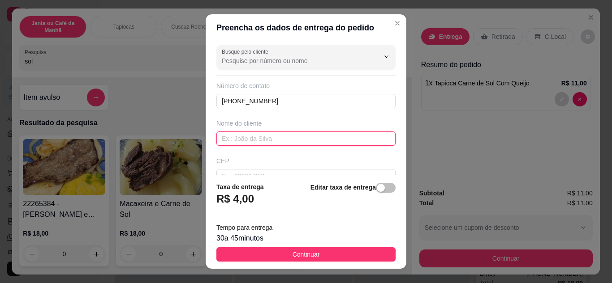
click at [265, 139] on input "text" at bounding box center [305, 139] width 179 height 14
type input "[PERSON_NAME]"
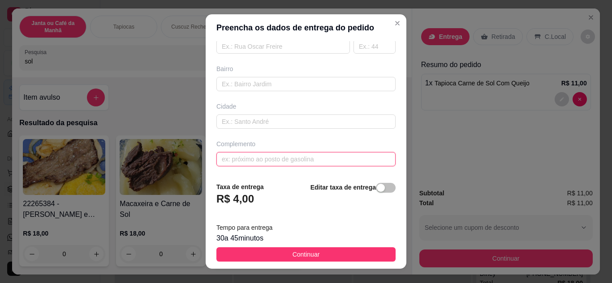
click at [265, 156] on input "text" at bounding box center [305, 159] width 179 height 14
paste input "A entrega é na MGS empresarial 3 andar"
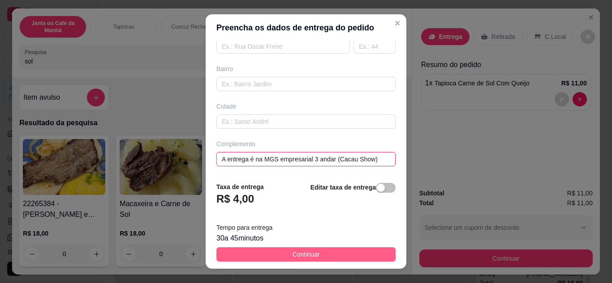
type input "A entrega é na MGS empresarial 3 andar (Cacau Show)"
click at [339, 248] on button "Continuar" at bounding box center [305, 255] width 179 height 14
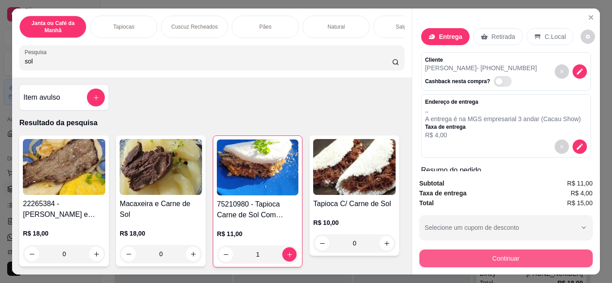
click at [549, 259] on button "Continuar" at bounding box center [505, 259] width 173 height 18
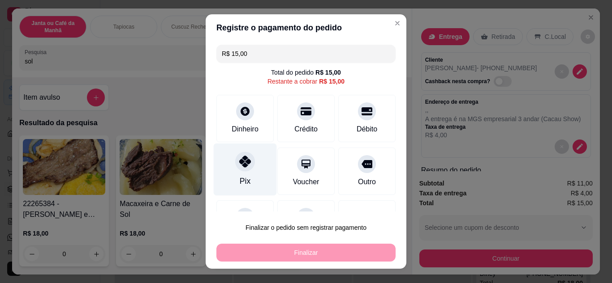
click at [241, 175] on div "Pix" at bounding box center [245, 169] width 63 height 52
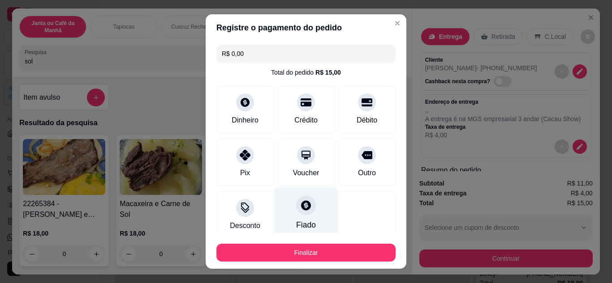
type input "R$ 0,00"
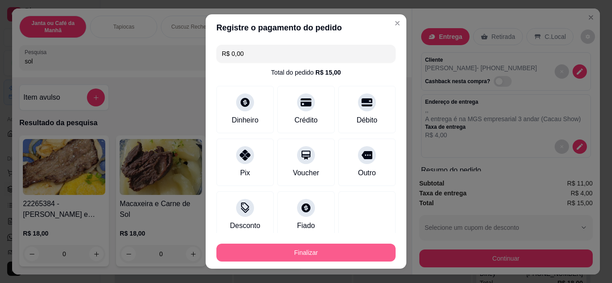
click at [323, 255] on button "Finalizar" at bounding box center [305, 253] width 179 height 18
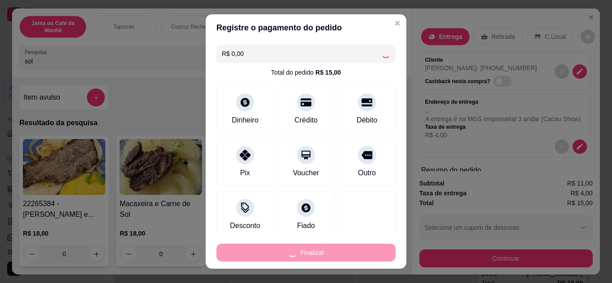
type input "0"
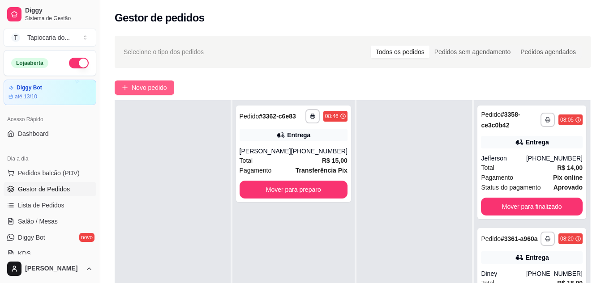
click at [155, 88] on span "Novo pedido" at bounding box center [149, 88] width 35 height 10
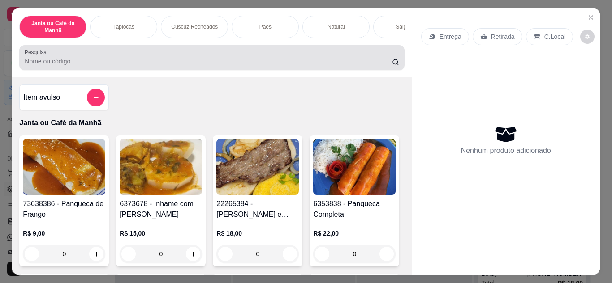
click at [92, 94] on button "add-separate-item" at bounding box center [96, 98] width 18 height 18
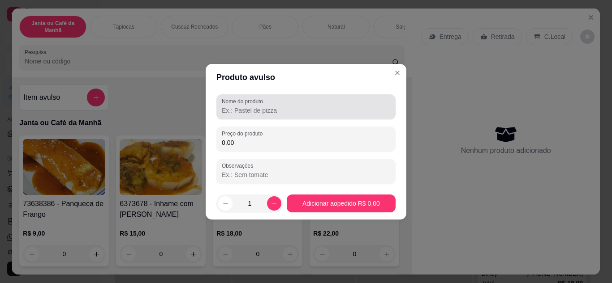
click at [235, 111] on input "Nome do produto" at bounding box center [306, 110] width 168 height 9
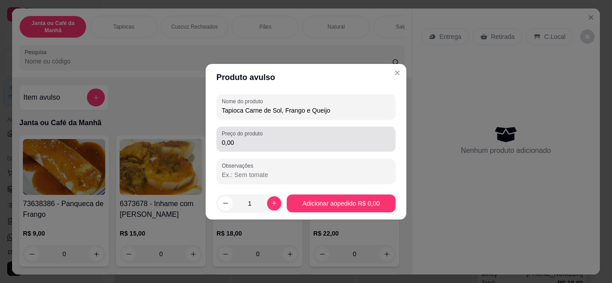
type input "Tapioca Carne de Sol, Frango e Queijo"
click at [268, 141] on input "0,00" at bounding box center [306, 142] width 168 height 9
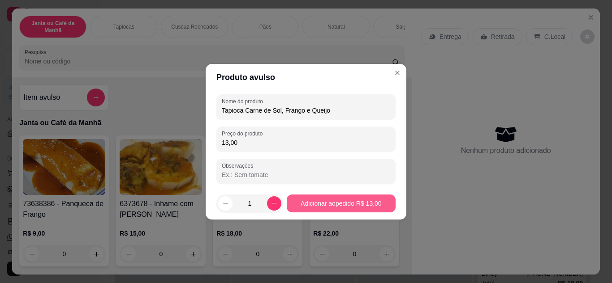
type input "13,00"
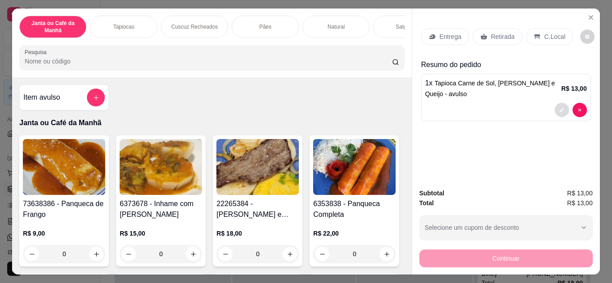
click at [559, 107] on icon "decrease-product-quantity" at bounding box center [561, 109] width 5 height 5
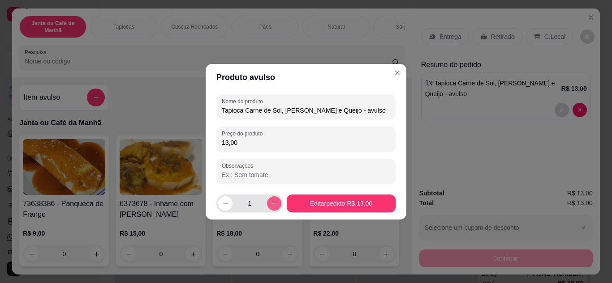
click at [273, 205] on icon "increase-product-quantity" at bounding box center [273, 203] width 7 height 7
type input "2"
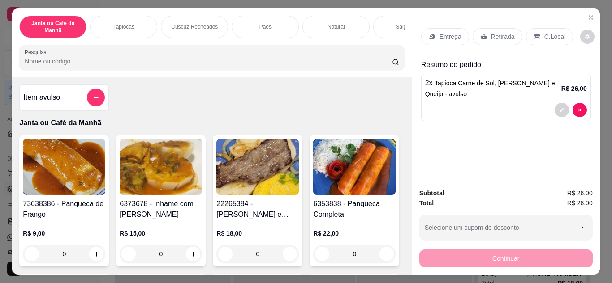
click at [449, 37] on p "Entrega" at bounding box center [450, 36] width 22 height 9
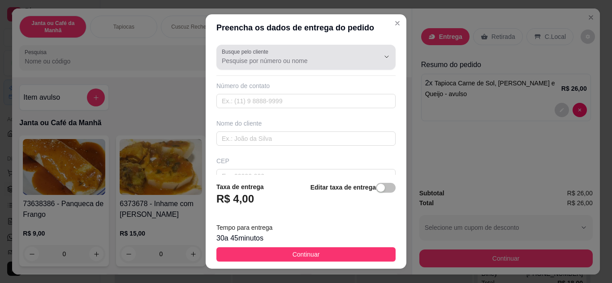
click at [291, 60] on input "Busque pelo cliente" at bounding box center [293, 60] width 143 height 9
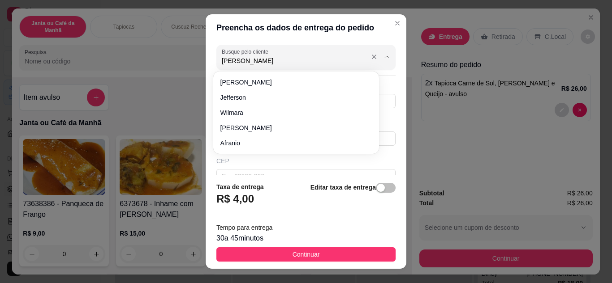
type input "[PERSON_NAME]"
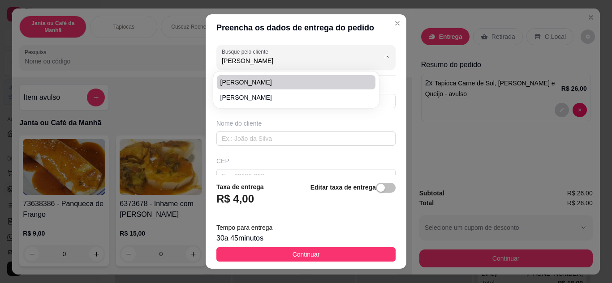
click at [253, 77] on li "[PERSON_NAME]" at bounding box center [296, 82] width 158 height 14
type input "8391409232"
type input "[PERSON_NAME]"
type input "Centro"
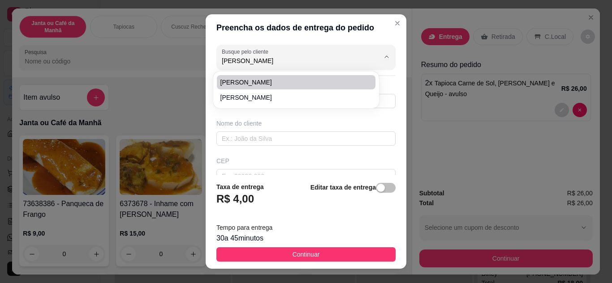
type input "Sapé"
type input "Casa Azul Com Arvore na Frente (Em frente a casa 63)"
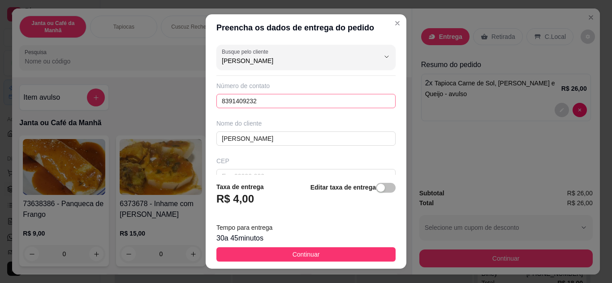
scroll to position [167, 0]
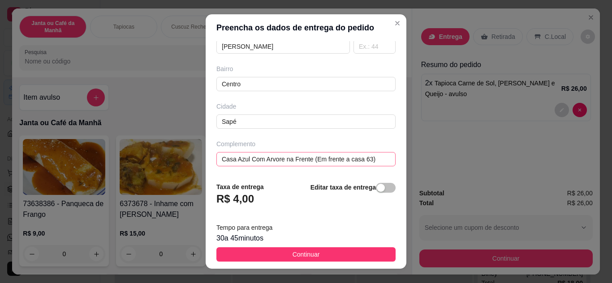
type input "[PERSON_NAME]"
drag, startPoint x: 368, startPoint y: 160, endPoint x: 172, endPoint y: 153, distance: 196.2
click at [172, 153] on div "Preencha os dados de entrega do pedido Busque pelo cliente [PERSON_NAME] Número…" at bounding box center [306, 141] width 612 height 283
type input "[PERSON_NAME]"
drag, startPoint x: 287, startPoint y: 164, endPoint x: 172, endPoint y: 165, distance: 114.6
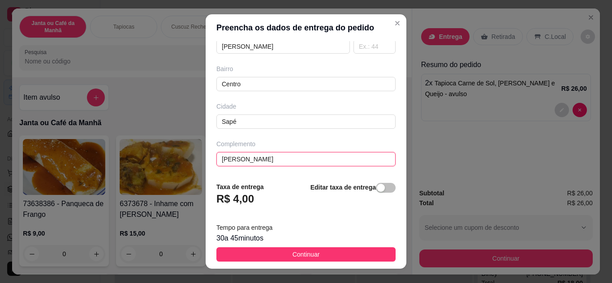
click at [172, 165] on div "Preencha os dados de entrega do pedido Busque pelo cliente [PERSON_NAME] Número…" at bounding box center [306, 141] width 612 height 283
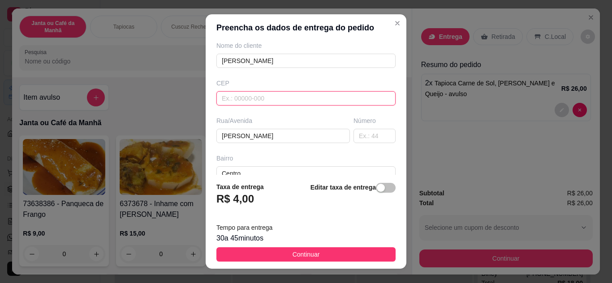
click at [282, 96] on input "text" at bounding box center [305, 98] width 179 height 14
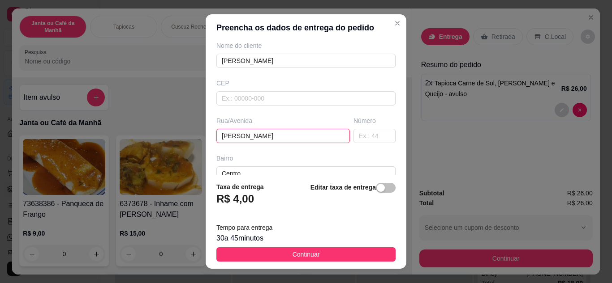
click at [167, 115] on div "Preencha os dados de entrega do pedido Busque pelo cliente [PERSON_NAME] Número…" at bounding box center [306, 141] width 612 height 283
type input "[PERSON_NAME]"
click at [364, 140] on input "text" at bounding box center [374, 136] width 42 height 14
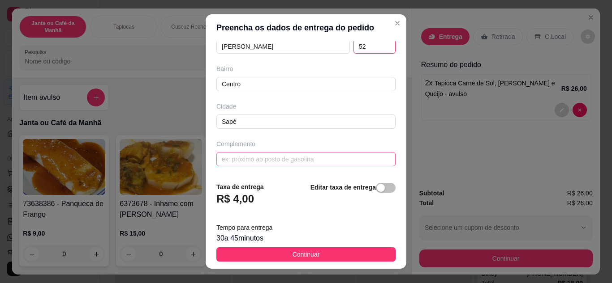
type input "52"
click at [264, 164] on input "text" at bounding box center [305, 159] width 179 height 14
click at [264, 164] on input "Por trás da Uniasselvi" at bounding box center [305, 159] width 179 height 14
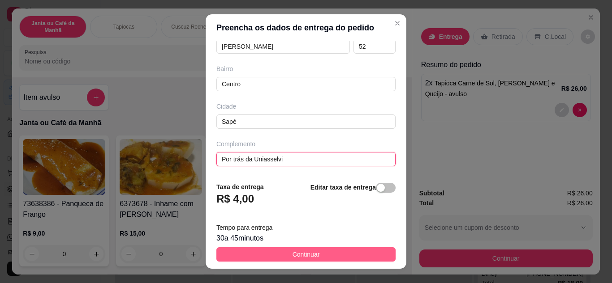
type input "Por trás da Uniasselvi"
click at [323, 257] on button "Continuar" at bounding box center [305, 255] width 179 height 14
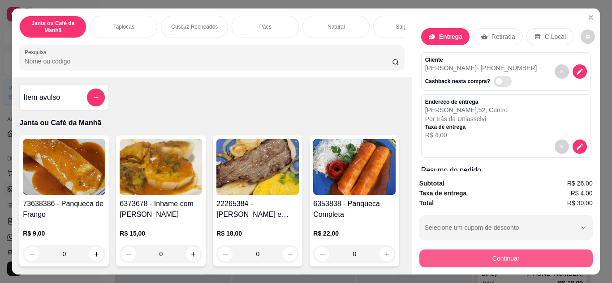
click at [526, 262] on button "Continuar" at bounding box center [505, 259] width 173 height 18
click at [220, 171] on img at bounding box center [257, 167] width 82 height 56
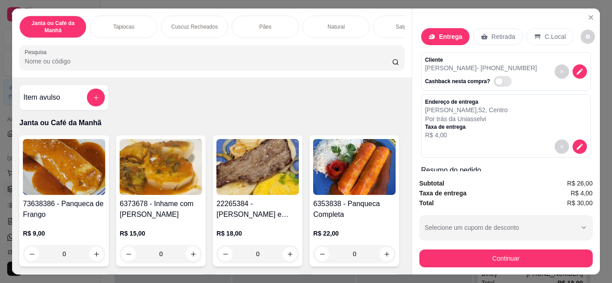
click at [235, 168] on div "Observações do cliente" at bounding box center [305, 155] width 261 height 51
click at [252, 169] on div "Observações do cliente" at bounding box center [305, 155] width 261 height 51
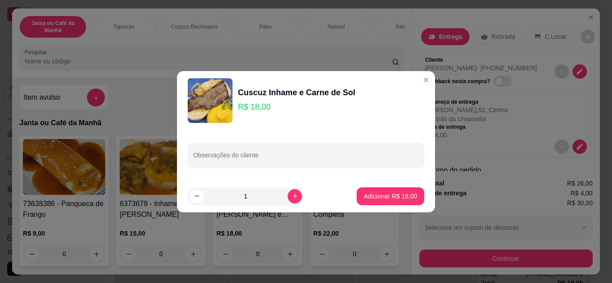
click at [421, 82] on div "Cliente [PERSON_NAME] - [PHONE_NUMBER] Cashback nesta compra?" at bounding box center [506, 71] width 170 height 39
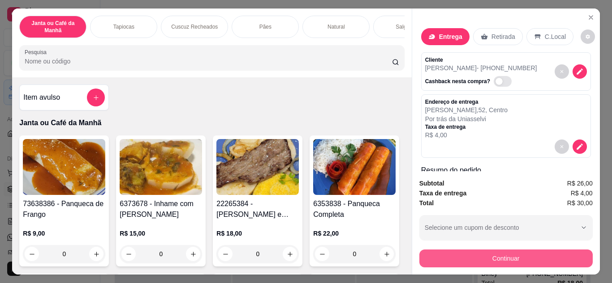
click at [512, 252] on button "Continuar" at bounding box center [505, 259] width 173 height 18
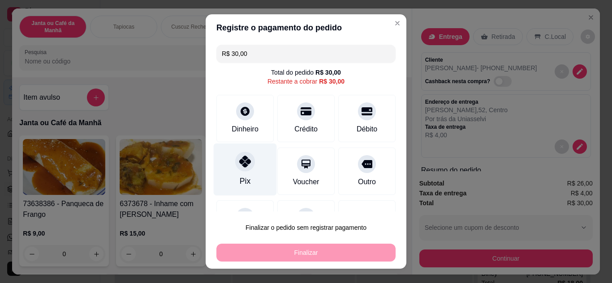
click at [243, 180] on div "Pix" at bounding box center [245, 181] width 11 height 12
type input "R$ 0,00"
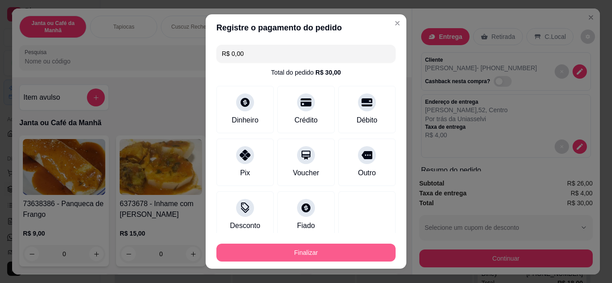
click at [300, 247] on button "Finalizar" at bounding box center [305, 253] width 179 height 18
